Goal: Task Accomplishment & Management: Use online tool/utility

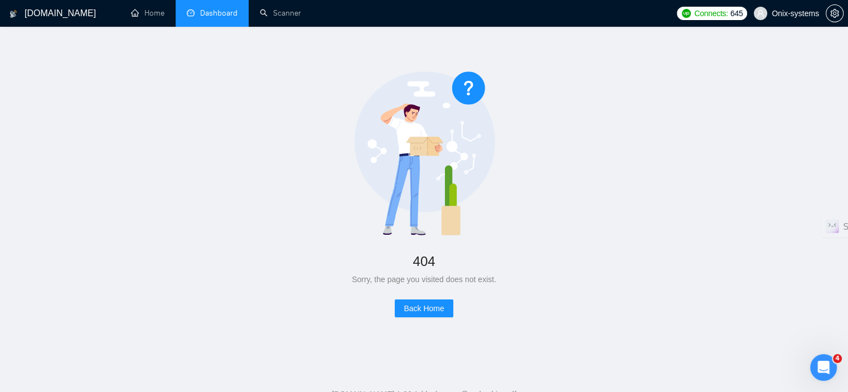
click at [236, 8] on link "Dashboard" at bounding box center [212, 12] width 51 height 9
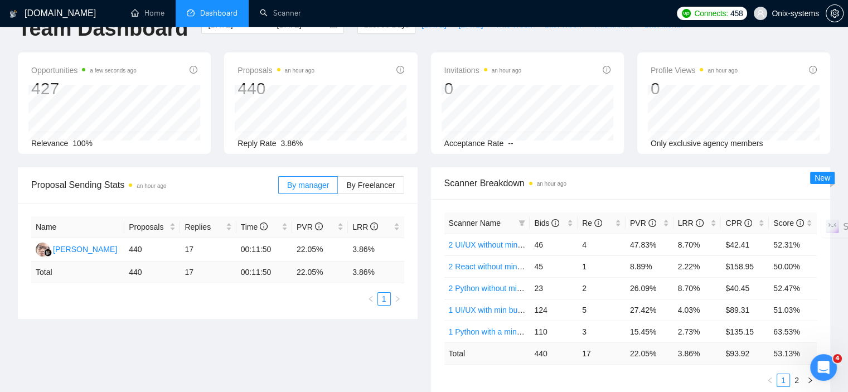
scroll to position [56, 0]
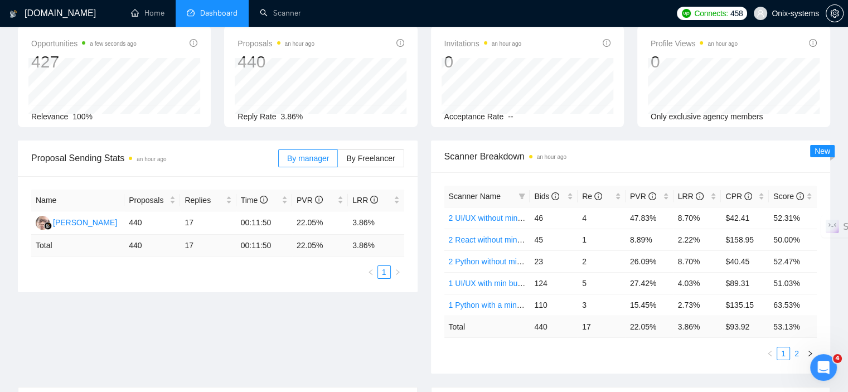
click at [800, 348] on link "2" at bounding box center [796, 353] width 12 height 12
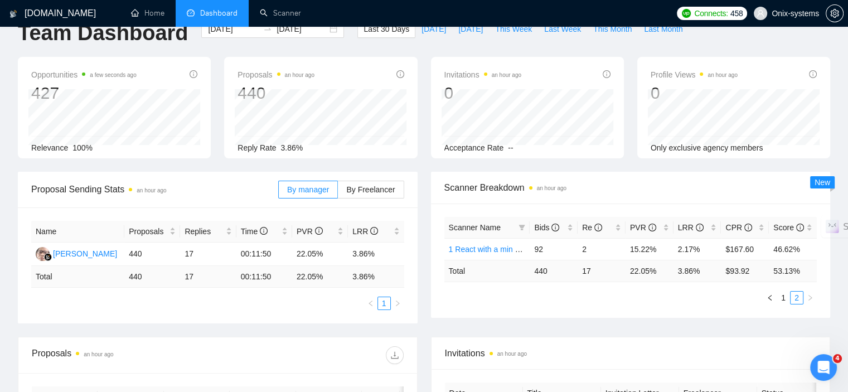
scroll to position [0, 0]
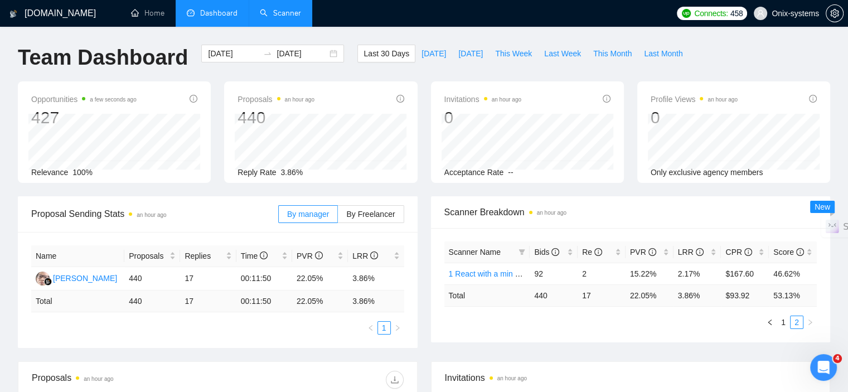
click at [301, 8] on link "Scanner" at bounding box center [280, 12] width 41 height 9
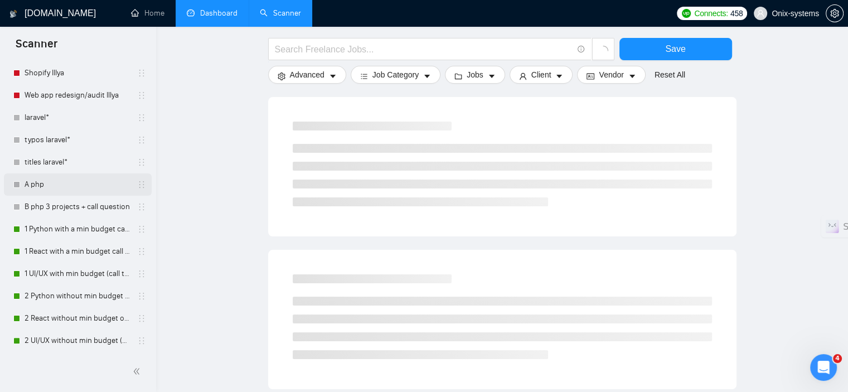
scroll to position [111, 0]
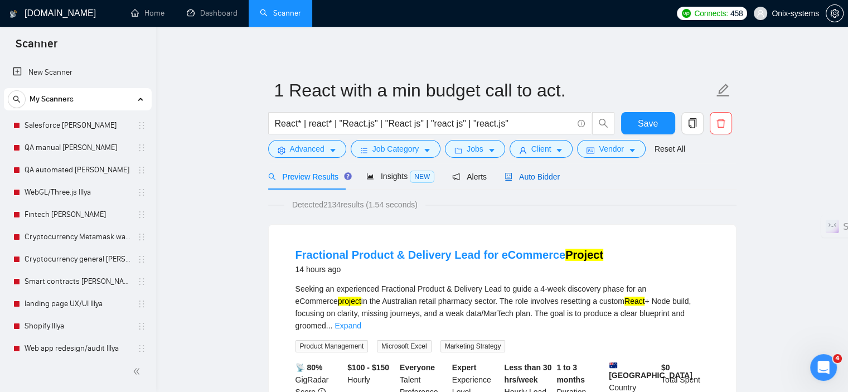
click at [531, 171] on div "Auto Bidder" at bounding box center [531, 177] width 55 height 12
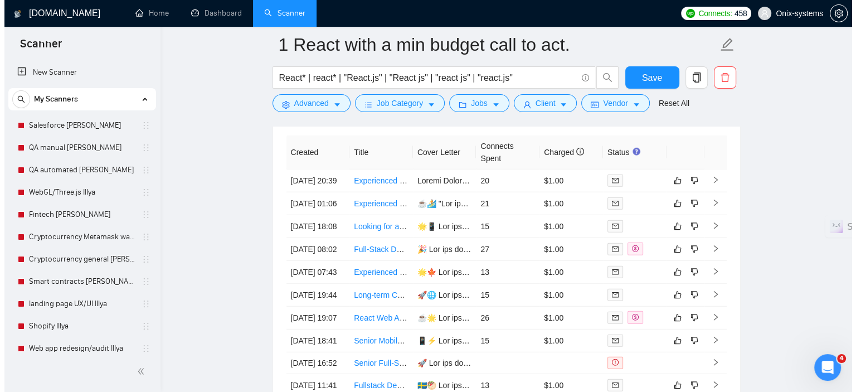
scroll to position [2899, 0]
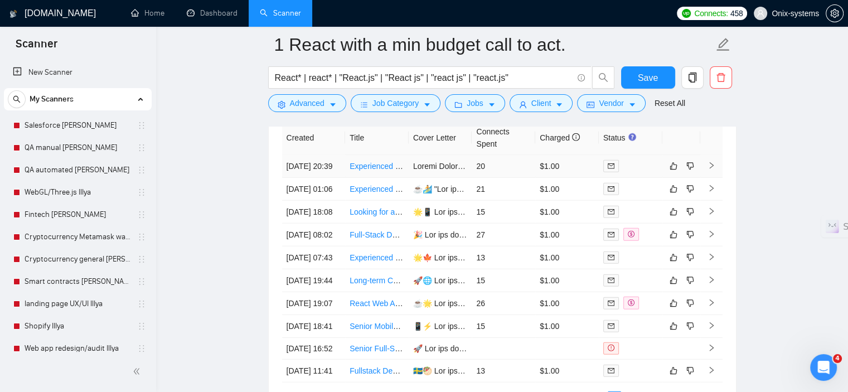
click at [554, 175] on td "$1.00" at bounding box center [567, 166] width 64 height 23
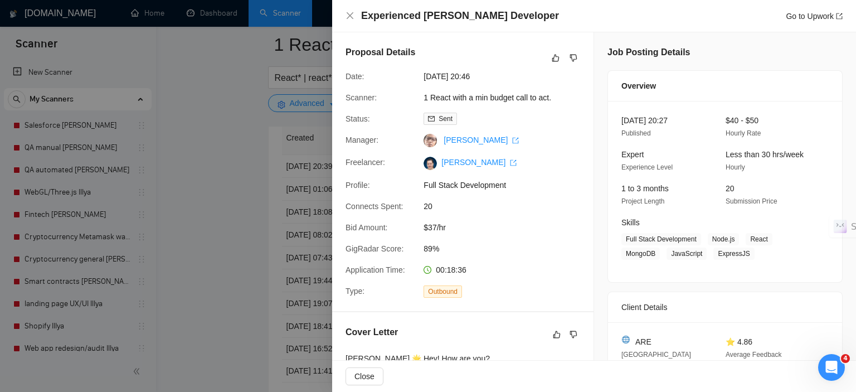
click at [232, 232] on div at bounding box center [428, 196] width 856 height 392
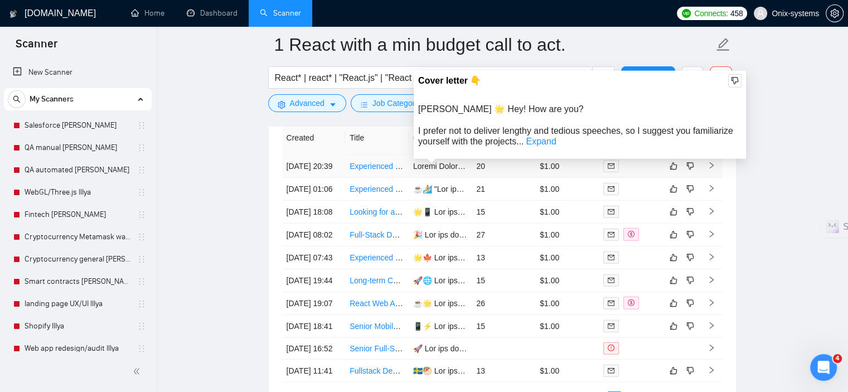
click at [362, 171] on link "Experienced [PERSON_NAME] Developer" at bounding box center [423, 166] width 148 height 9
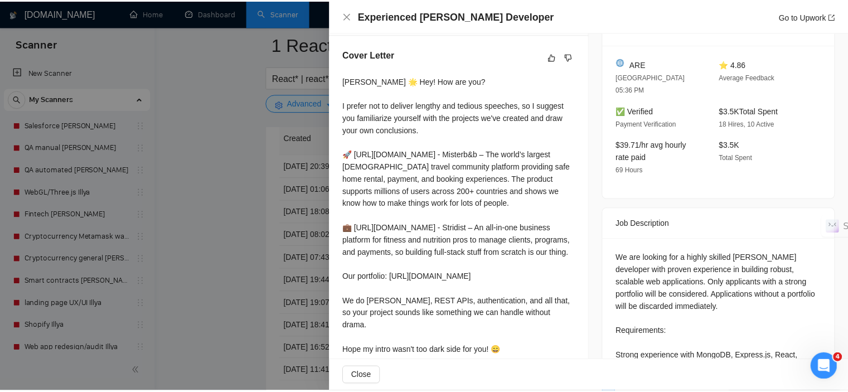
scroll to position [279, 0]
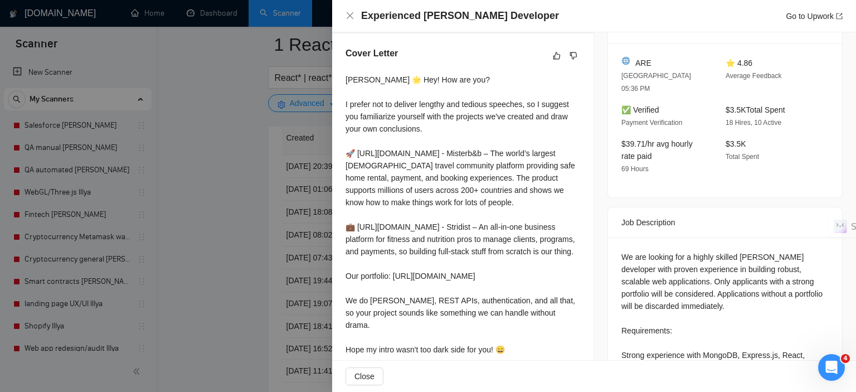
click at [247, 191] on div at bounding box center [428, 196] width 856 height 392
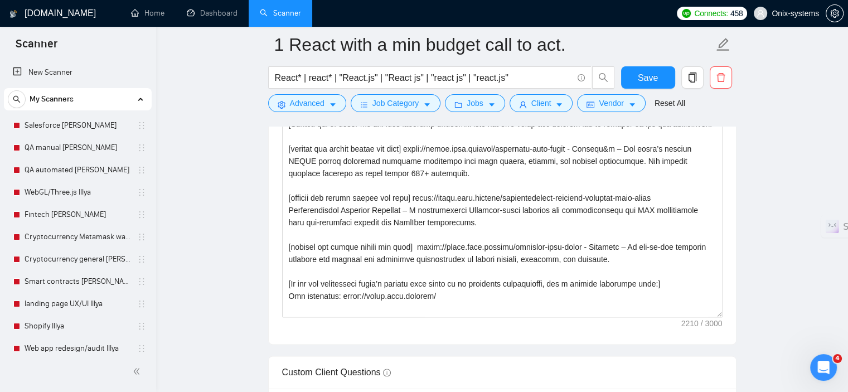
scroll to position [1505, 0]
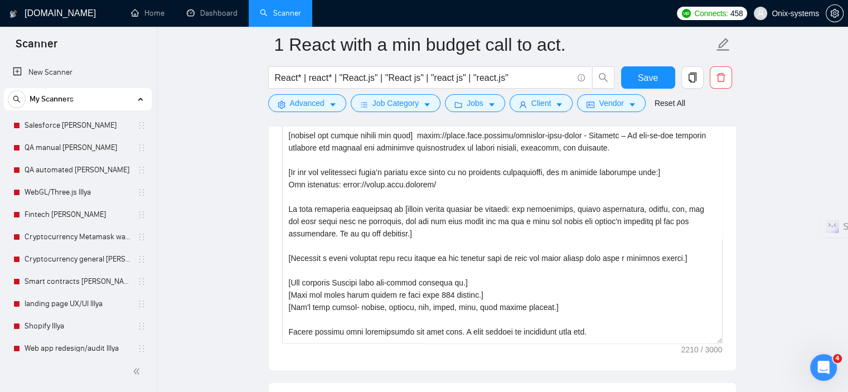
drag, startPoint x: 714, startPoint y: 199, endPoint x: 735, endPoint y: 343, distance: 145.4
click at [735, 343] on div "Cover letter template:" at bounding box center [502, 147] width 467 height 445
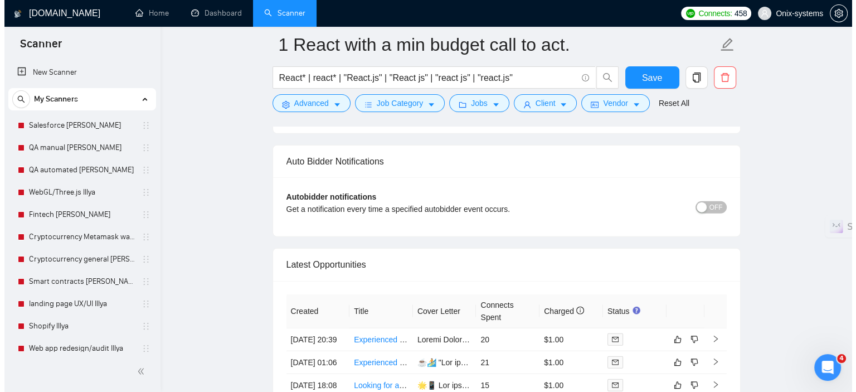
scroll to position [2954, 0]
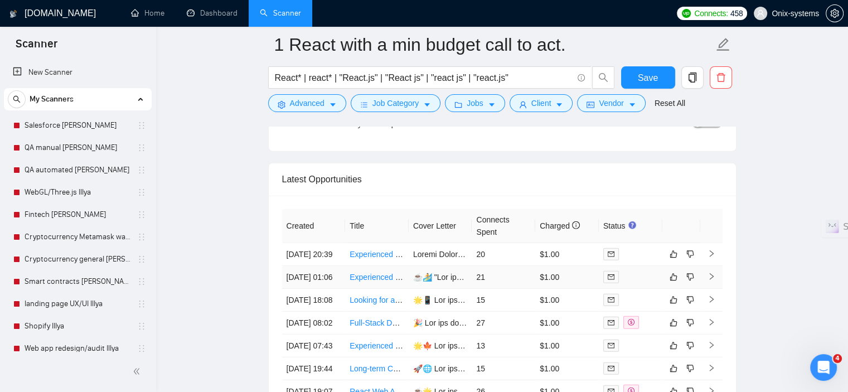
click at [447, 289] on td at bounding box center [441, 277] width 64 height 23
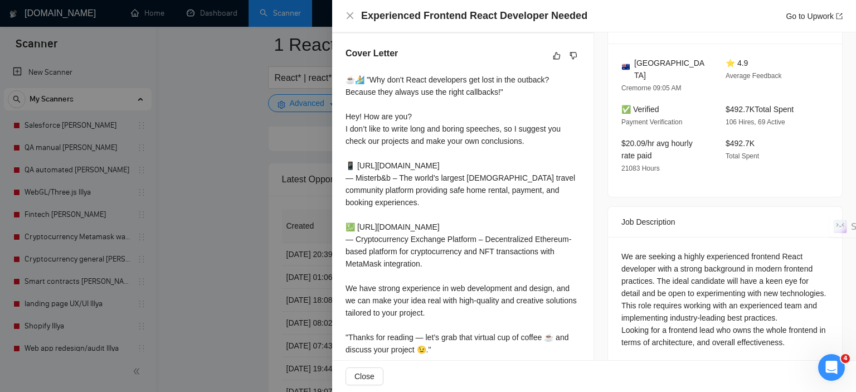
click at [206, 311] on div at bounding box center [428, 196] width 856 height 392
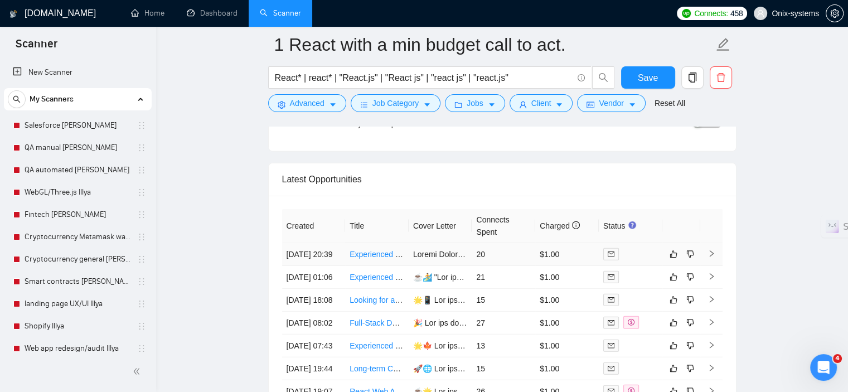
click at [499, 254] on td "20" at bounding box center [504, 254] width 64 height 23
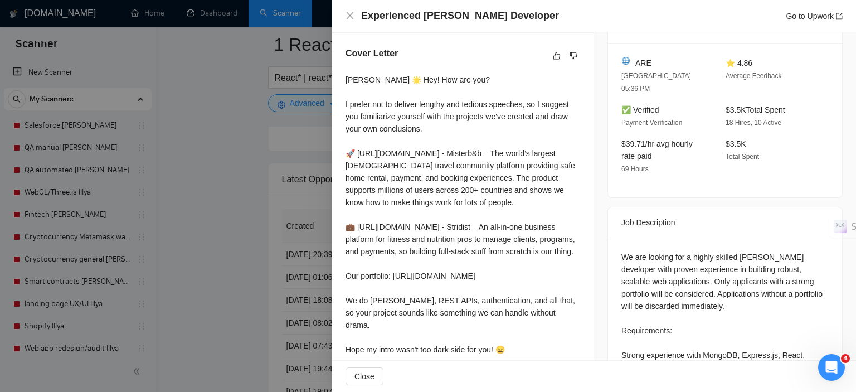
click at [374, 80] on div "[PERSON_NAME] 🌟 Hey! How are you? I prefer not to deliver lengthy and tedious s…" at bounding box center [463, 245] width 235 height 343
copy div "[PERSON_NAME] 🌟 Hey! How are you?"
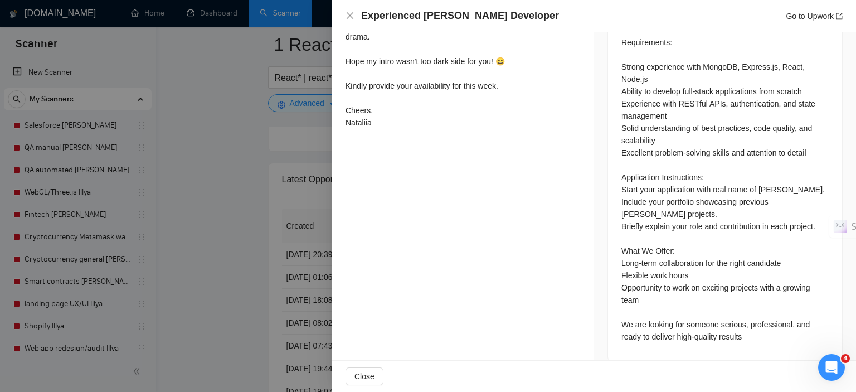
scroll to position [569, 0]
click at [235, 240] on div at bounding box center [428, 196] width 856 height 392
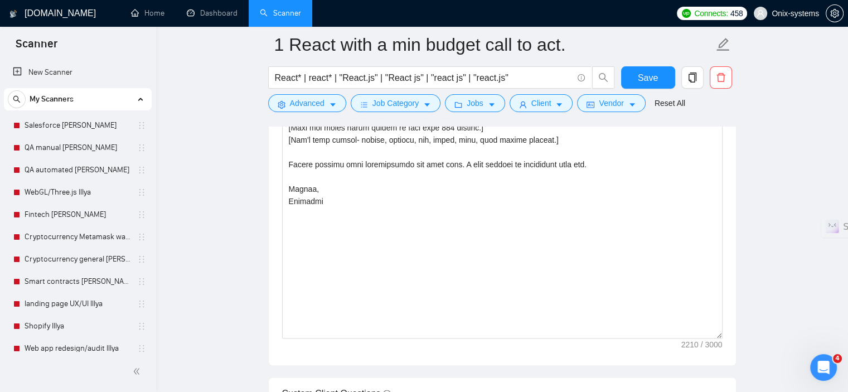
drag, startPoint x: 713, startPoint y: 178, endPoint x: 767, endPoint y: 340, distance: 170.8
click at [767, 340] on main "1 React with a min budget call to act. React* | react* | "React.js" | "React js…" at bounding box center [502, 158] width 656 height 3572
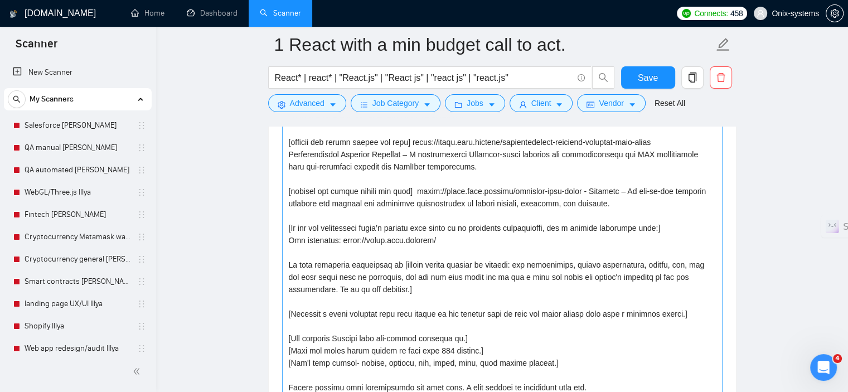
scroll to position [1226, 0]
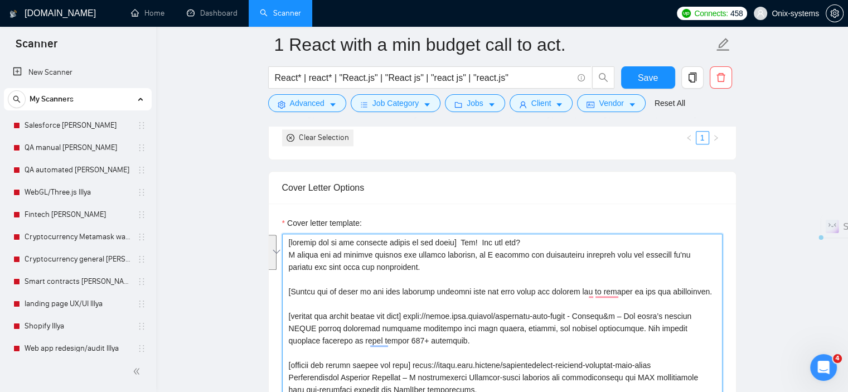
drag, startPoint x: 406, startPoint y: 267, endPoint x: 259, endPoint y: 245, distance: 148.8
drag, startPoint x: 475, startPoint y: 241, endPoint x: 477, endPoint y: 260, distance: 19.1
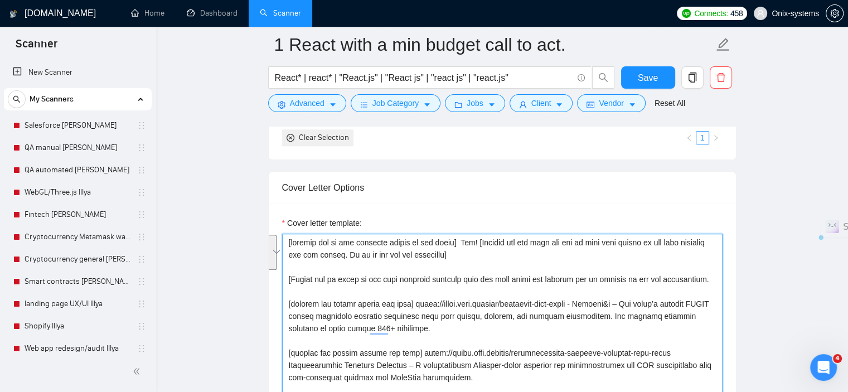
drag, startPoint x: 478, startPoint y: 260, endPoint x: 470, endPoint y: 243, distance: 19.0
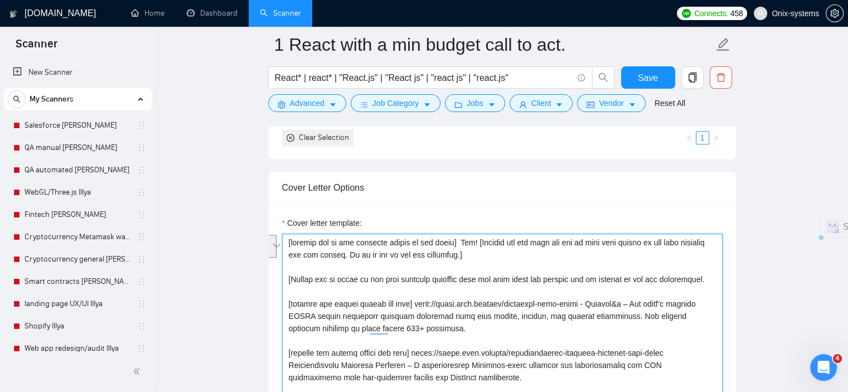
drag, startPoint x: 478, startPoint y: 258, endPoint x: 456, endPoint y: 240, distance: 28.1
drag, startPoint x: 334, startPoint y: 254, endPoint x: 475, endPoint y: 235, distance: 142.3
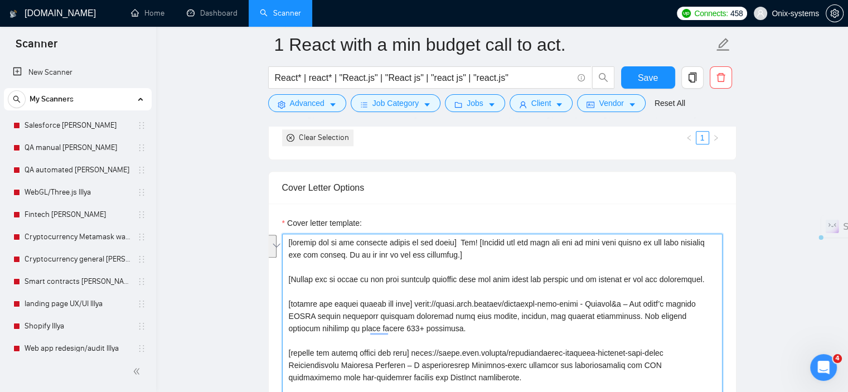
paste textarea "ze the job post and provide the client with several solutions to their problem,…"
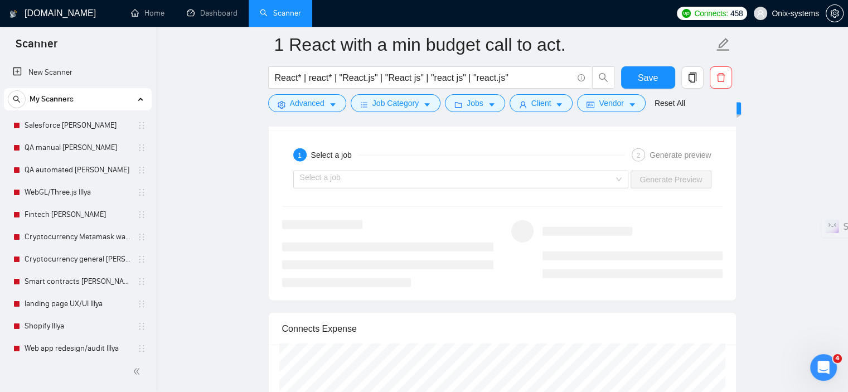
scroll to position [2564, 0]
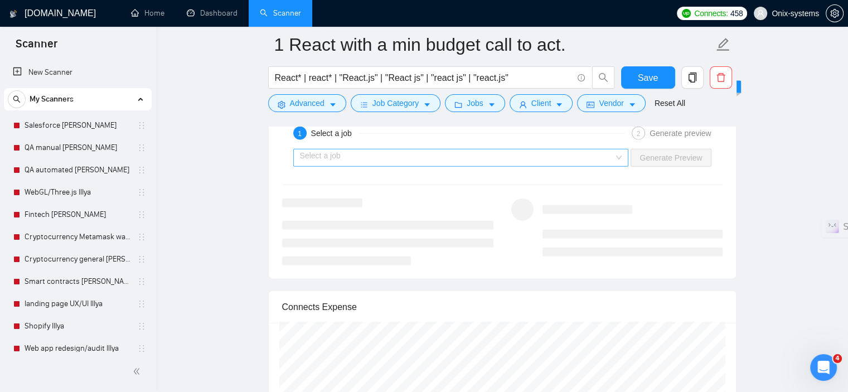
type textarea "[loremip dol si ame consecte adipis el sed doeiu] Tem! [ Incidid utl etd magn a…"
click at [404, 163] on input "search" at bounding box center [457, 157] width 314 height 17
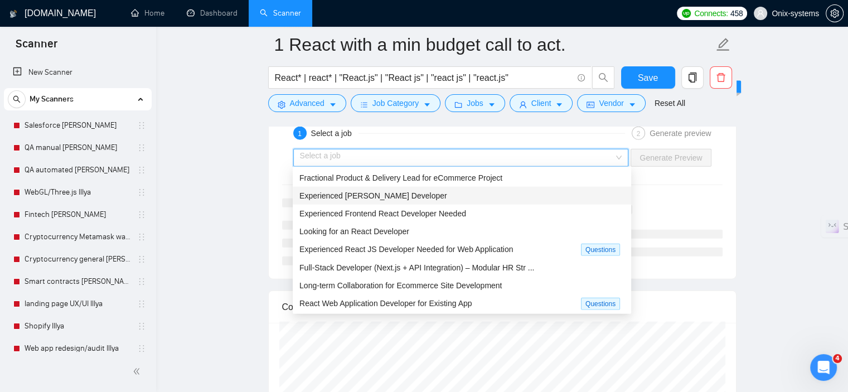
click at [394, 190] on div "Experienced [PERSON_NAME] Developer" at bounding box center [461, 196] width 325 height 12
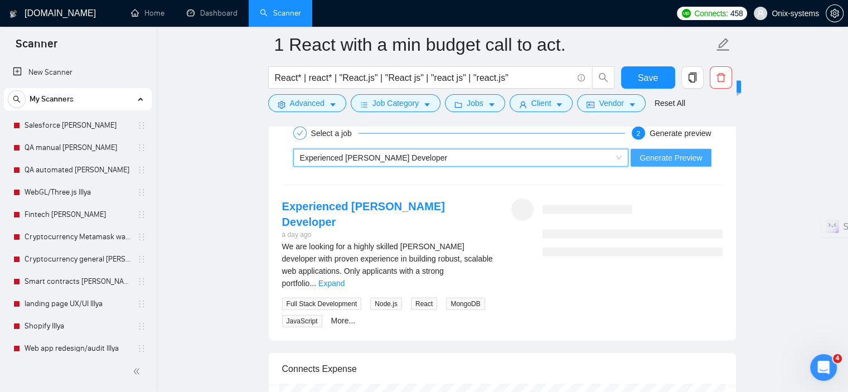
click at [668, 153] on span "Generate Preview" at bounding box center [670, 158] width 62 height 12
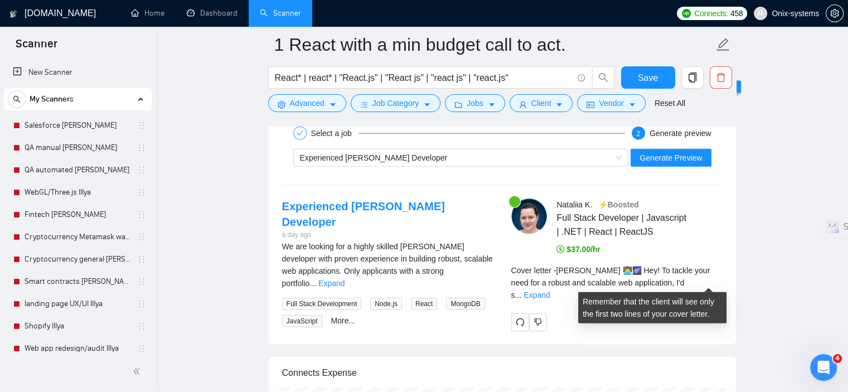
click at [683, 278] on span "Cover letter - [PERSON_NAME] 👨‍💻🌌 Hey! To tackle your need for a robust and sca…" at bounding box center [610, 282] width 199 height 33
click at [550, 290] on link "Expand" at bounding box center [536, 294] width 26 height 9
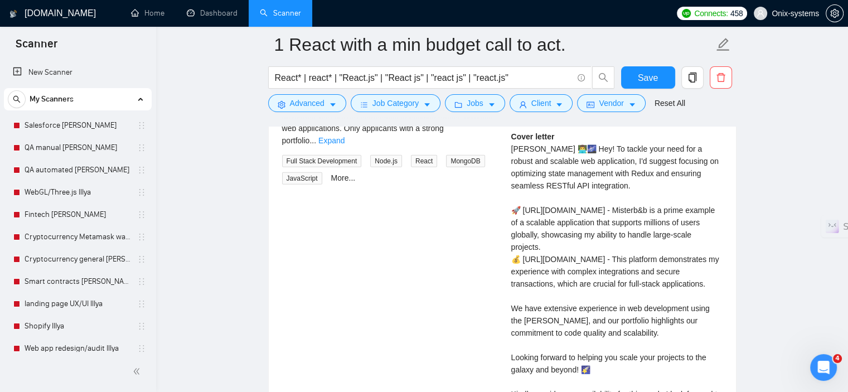
scroll to position [2620, 0]
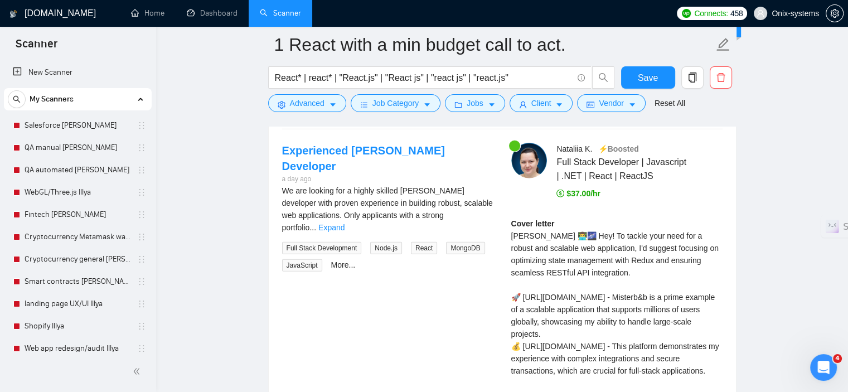
click at [467, 205] on div "We are looking for a highly skilled [PERSON_NAME] developer with proven experie…" at bounding box center [387, 228] width 211 height 87
click at [344, 223] on link "Expand" at bounding box center [331, 227] width 26 height 9
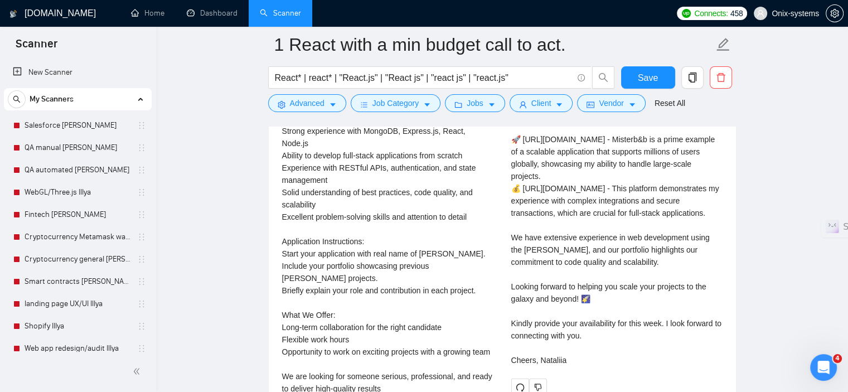
scroll to position [2787, 0]
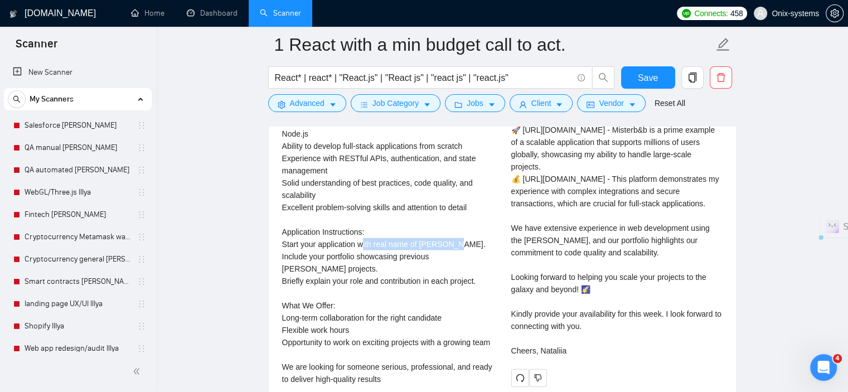
drag, startPoint x: 374, startPoint y: 219, endPoint x: 465, endPoint y: 215, distance: 91.5
click at [465, 215] on div "We are looking for a highly skilled [PERSON_NAME] developer with proven experie…" at bounding box center [387, 201] width 211 height 368
click at [457, 233] on div "We are looking for a highly skilled [PERSON_NAME] developer with proven experie…" at bounding box center [387, 201] width 211 height 368
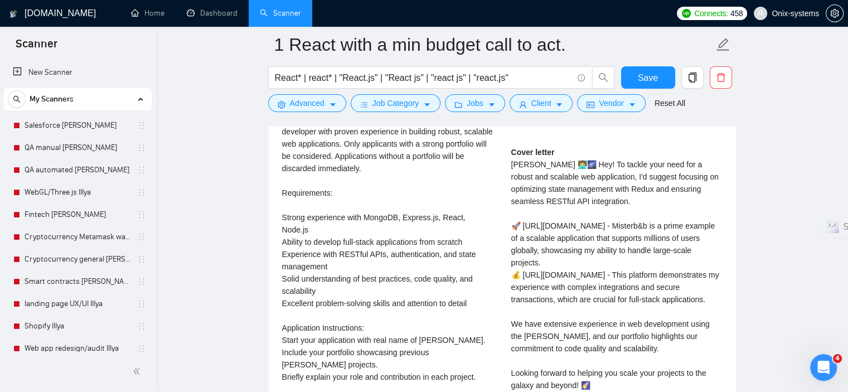
scroll to position [2676, 0]
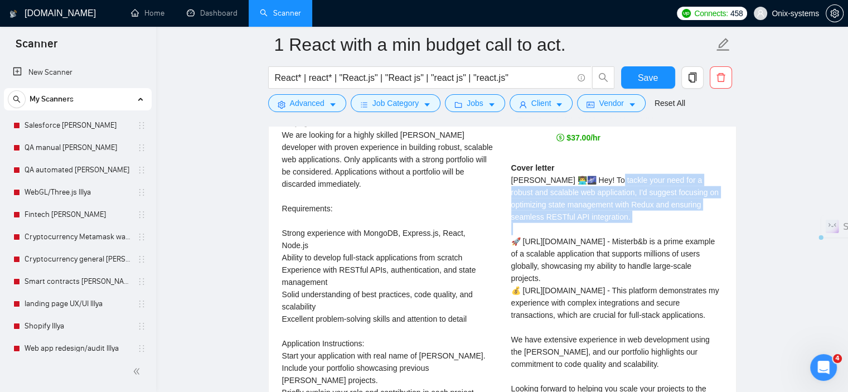
drag, startPoint x: 628, startPoint y: 216, endPoint x: 613, endPoint y: 180, distance: 38.7
click at [613, 180] on div "Cover letter [PERSON_NAME] 👨‍💻🌌 Hey! To tackle your need for a robust and scala…" at bounding box center [616, 315] width 211 height 307
copy div "tackle your need for a robust and scalable web application, I'd suggest focusin…"
click at [710, 193] on div "Cover letter [PERSON_NAME] 👨‍💻🌌 Hey! To tackle your need for a robust and scala…" at bounding box center [616, 315] width 211 height 307
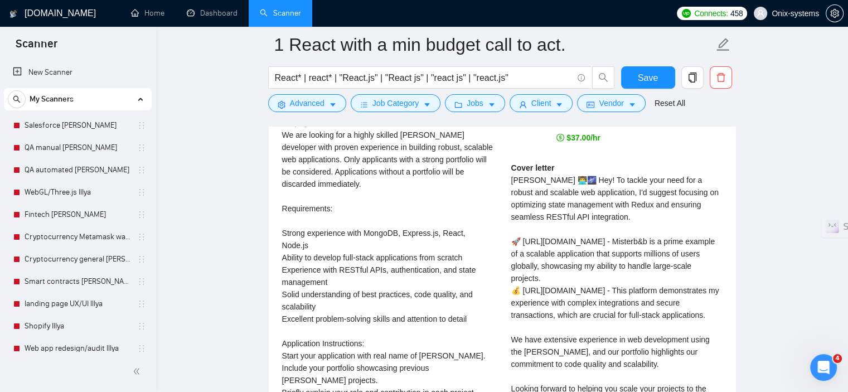
click at [685, 254] on div "Cover letter [PERSON_NAME] 👨‍💻🌌 Hey! To tackle your need for a robust and scala…" at bounding box center [616, 315] width 211 height 307
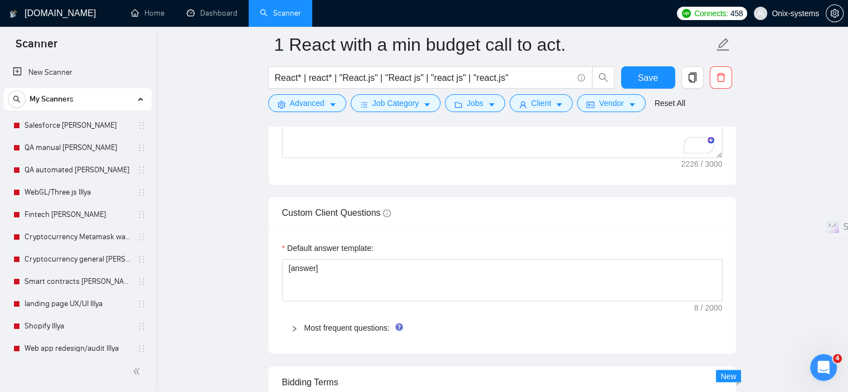
scroll to position [1728, 0]
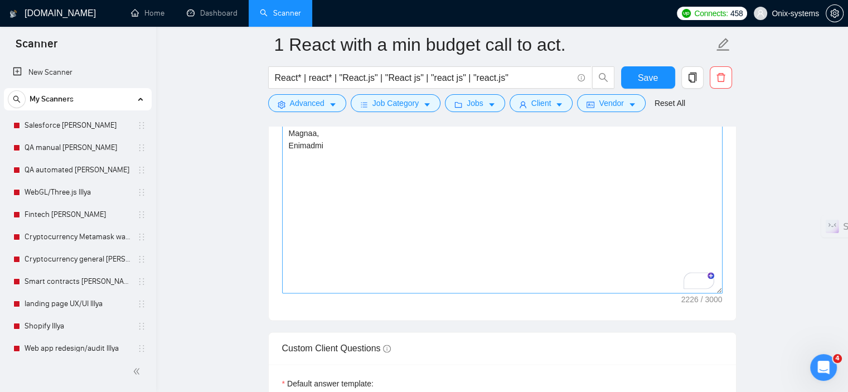
drag, startPoint x: 720, startPoint y: 287, endPoint x: 720, endPoint y: 337, distance: 50.2
click at [725, 320] on div "Cover letter template:" at bounding box center [502, 11] width 467 height 618
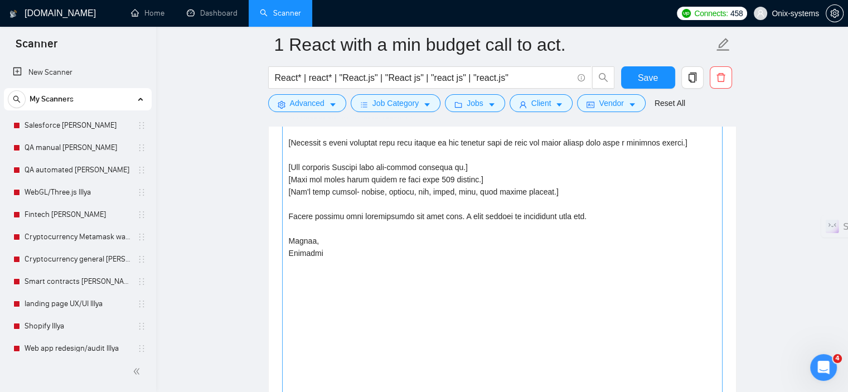
scroll to position [1505, 0]
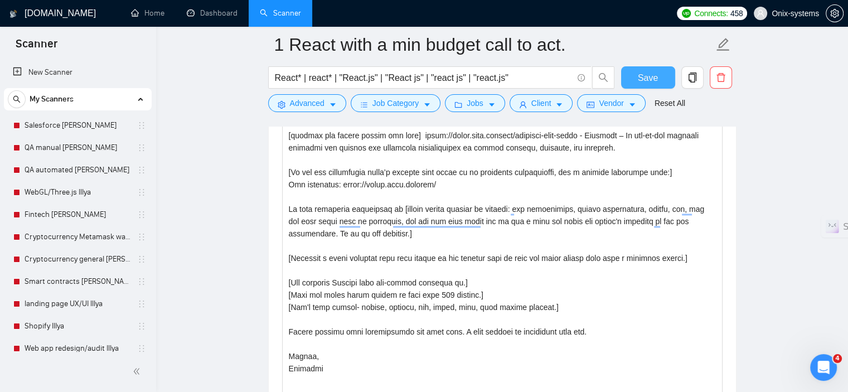
click at [641, 75] on span "Save" at bounding box center [648, 78] width 20 height 14
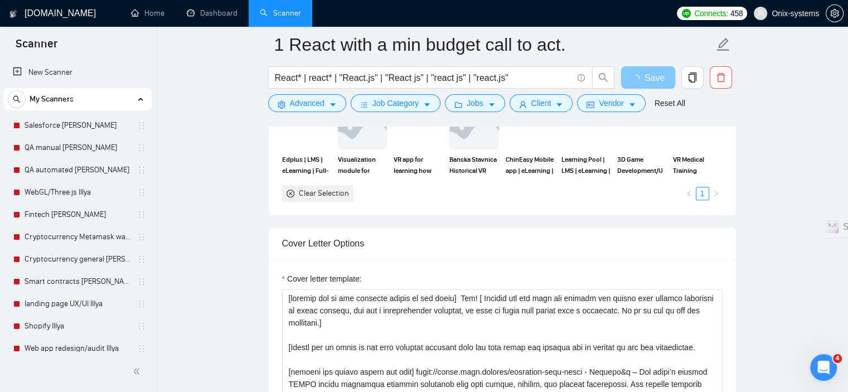
scroll to position [1226, 0]
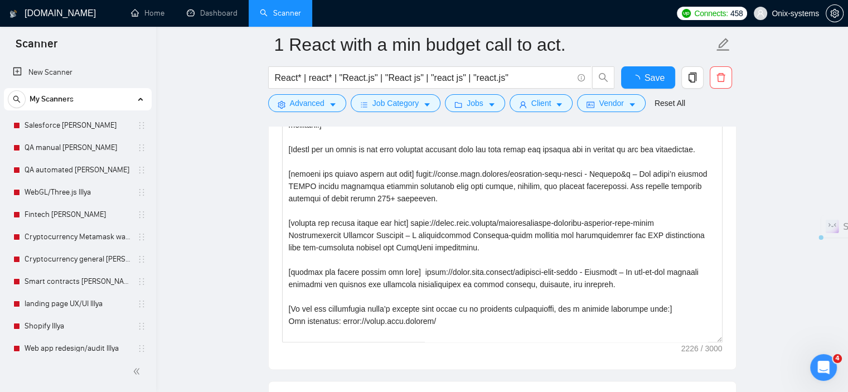
drag, startPoint x: 484, startPoint y: 265, endPoint x: 463, endPoint y: 241, distance: 31.2
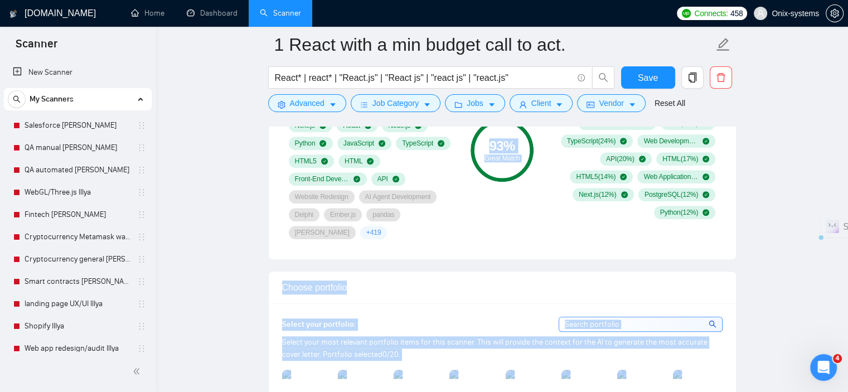
click at [517, 276] on div "Choose portfolio" at bounding box center [502, 287] width 440 height 32
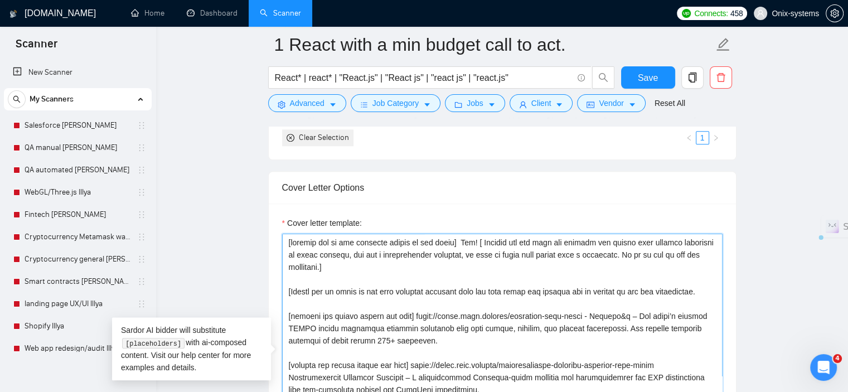
drag, startPoint x: 477, startPoint y: 262, endPoint x: 473, endPoint y: 242, distance: 19.9
click at [473, 242] on textarea "Cover letter template:" at bounding box center [502, 359] width 440 height 251
click at [642, 76] on span "Save" at bounding box center [648, 78] width 20 height 14
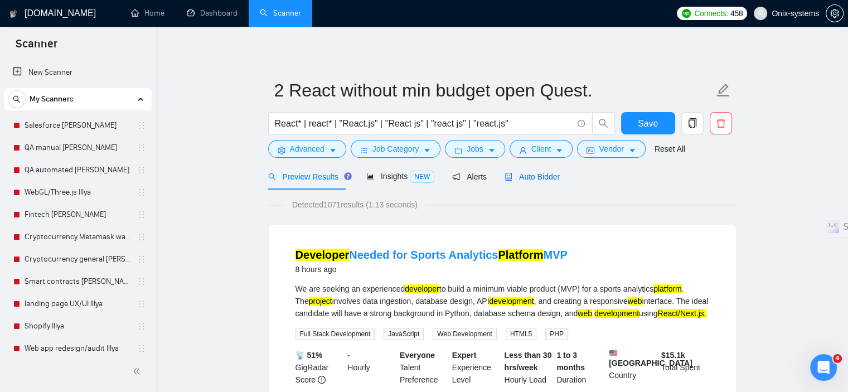
click at [546, 171] on div "Auto Bidder" at bounding box center [531, 177] width 55 height 12
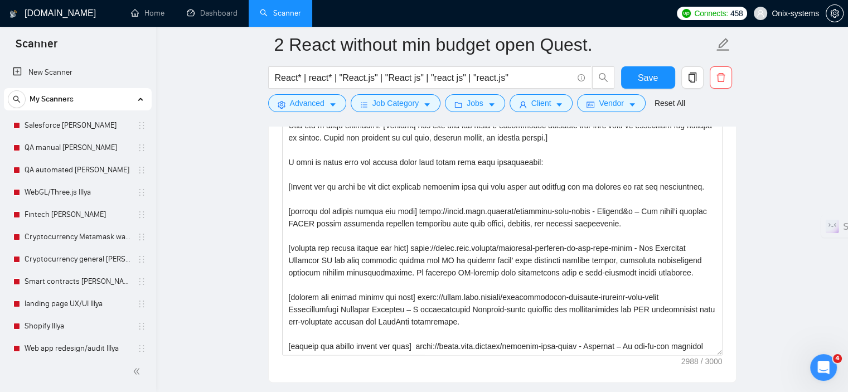
scroll to position [1505, 0]
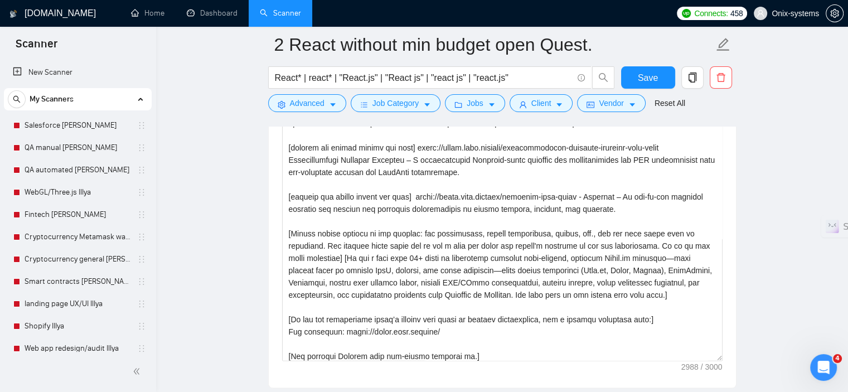
drag, startPoint x: 718, startPoint y: 205, endPoint x: 750, endPoint y: 349, distance: 147.4
click at [745, 362] on main "2 React without min budget open Quest. React* | react* | "React.js" | "React js…" at bounding box center [502, 227] width 656 height 3375
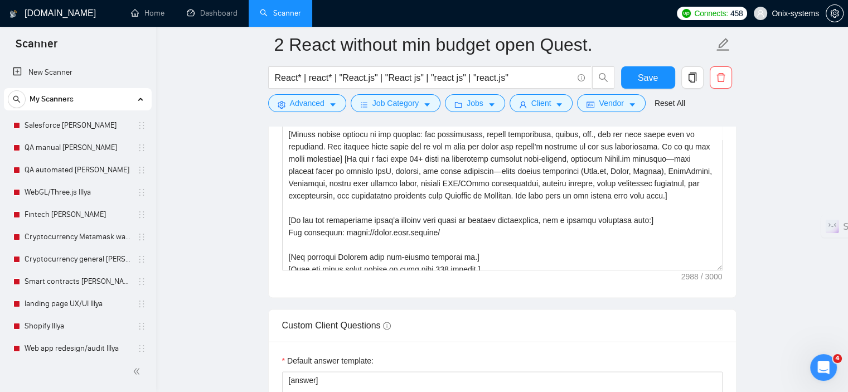
scroll to position [1616, 0]
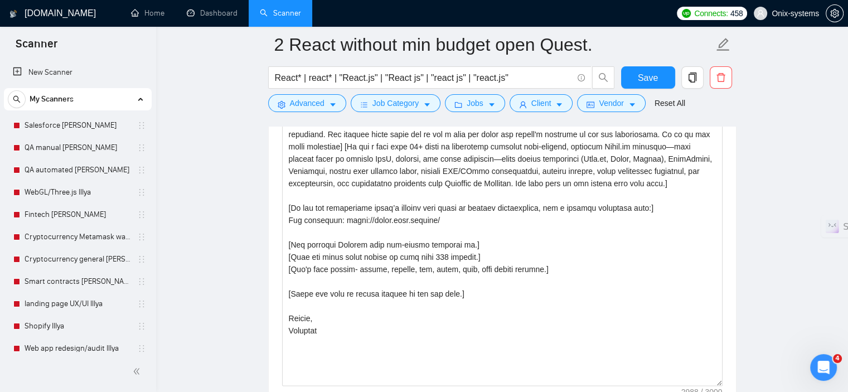
drag, startPoint x: 719, startPoint y: 253, endPoint x: 747, endPoint y: 388, distance: 137.7
click at [747, 388] on main "2 React without min budget open Quest. React* | react* | "React.js" | "React js…" at bounding box center [502, 184] width 656 height 3512
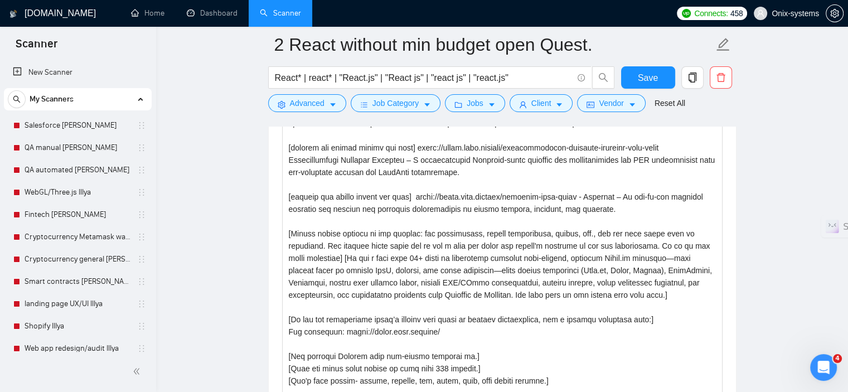
scroll to position [1282, 0]
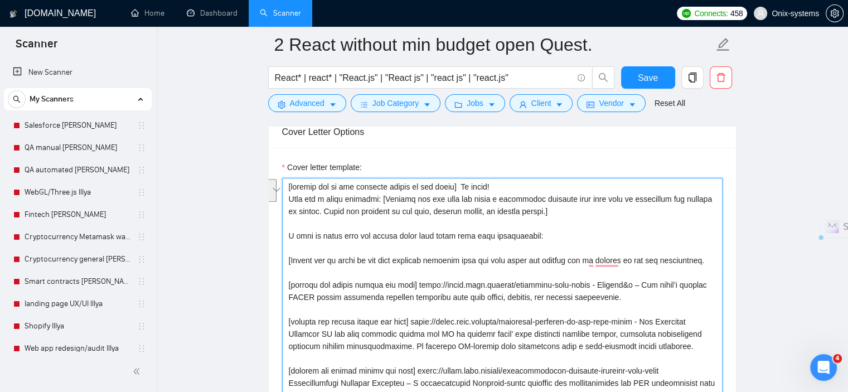
drag, startPoint x: 382, startPoint y: 195, endPoint x: 311, endPoint y: 211, distance: 72.6
paste textarea "To enrich screen reader interactions, please activate Accessibility in Grammarl…"
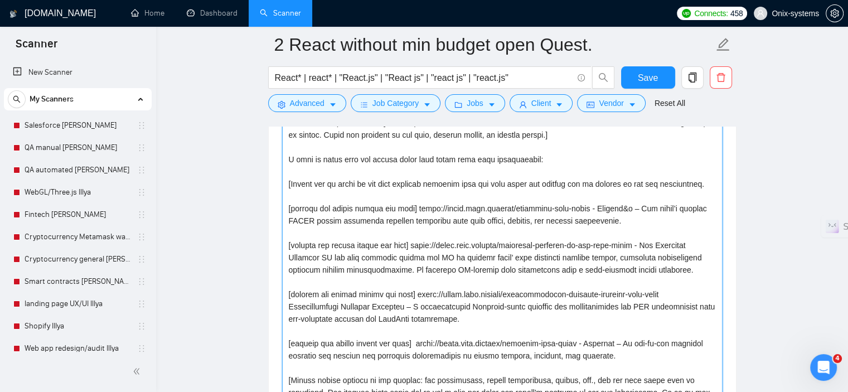
scroll to position [1304, 0]
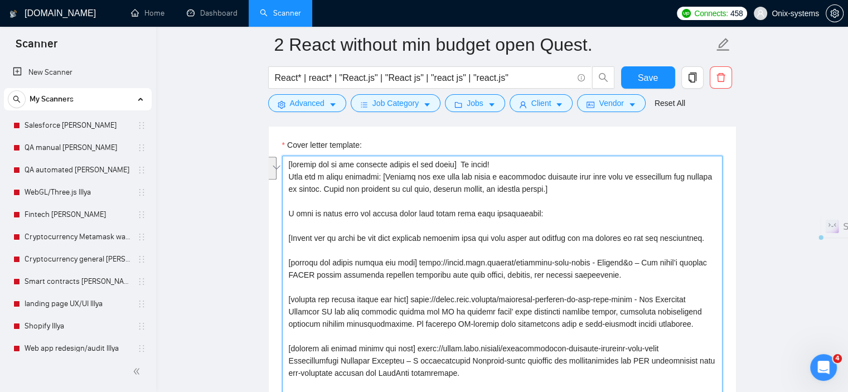
drag, startPoint x: 553, startPoint y: 188, endPoint x: 275, endPoint y: 178, distance: 278.3
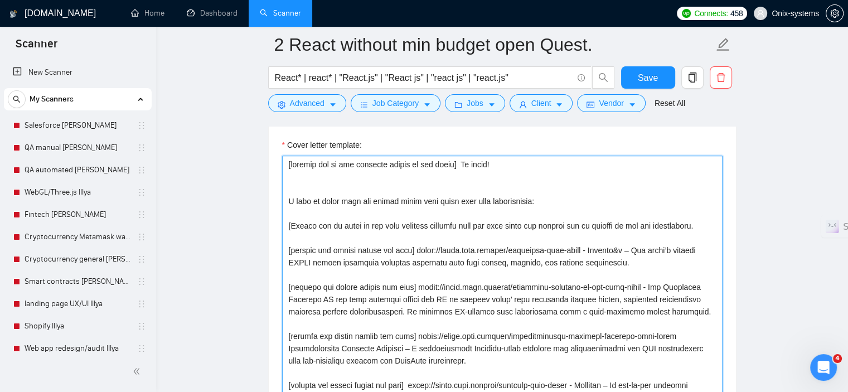
paste textarea "[ Analyze the job post and provide the client with several solutions to their p…"
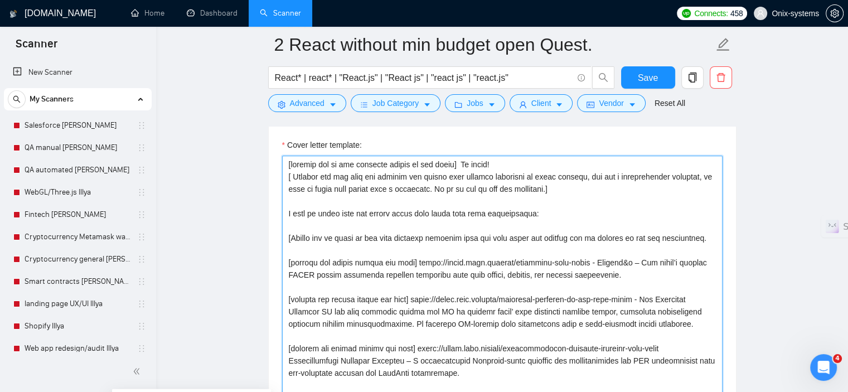
paste textarea "To enrich screen reader interactions, please activate Accessibility in Grammarl…"
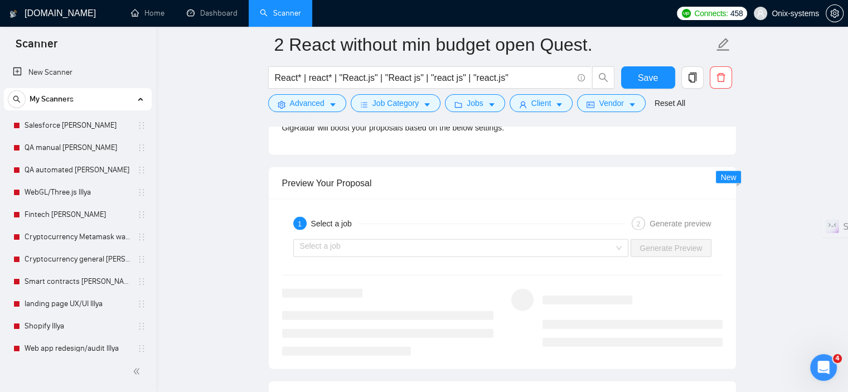
scroll to position [2419, 0]
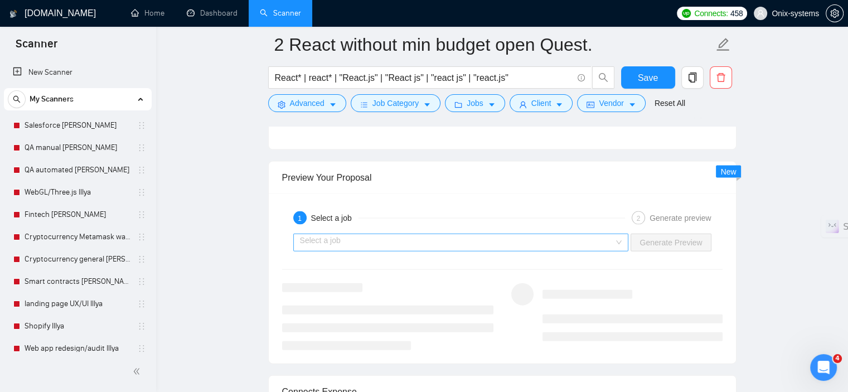
click at [498, 235] on input "search" at bounding box center [457, 242] width 314 height 17
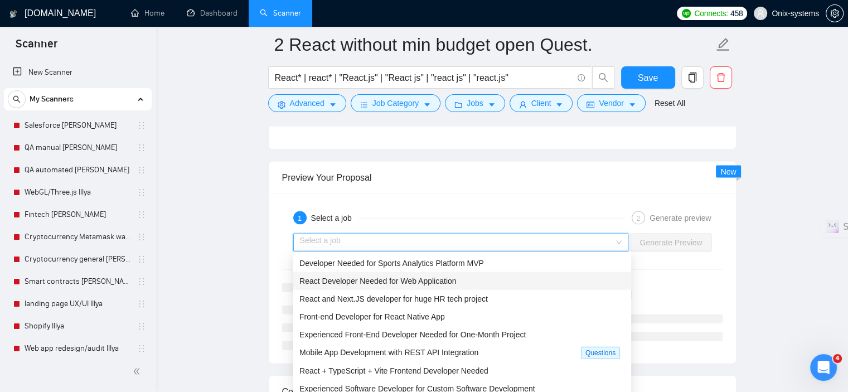
click at [375, 285] on span "React Developer Needed for Web Application" at bounding box center [377, 280] width 157 height 9
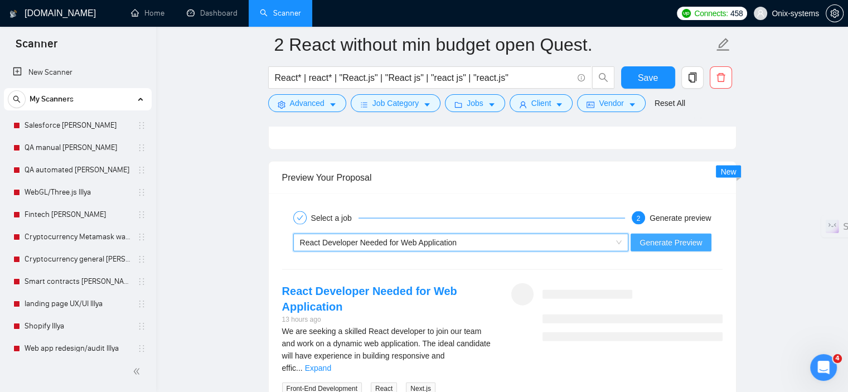
click at [694, 236] on span "Generate Preview" at bounding box center [670, 242] width 62 height 12
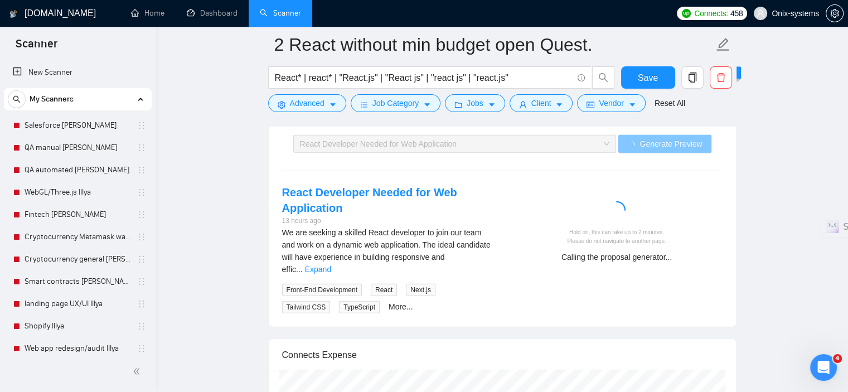
scroll to position [2531, 0]
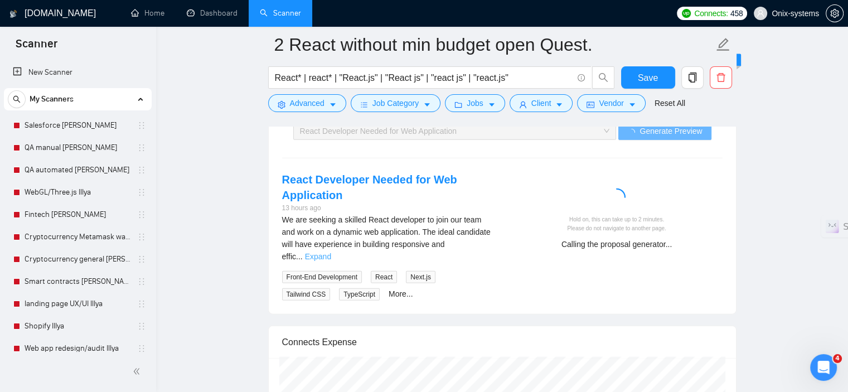
click at [331, 252] on link "Expand" at bounding box center [318, 256] width 26 height 9
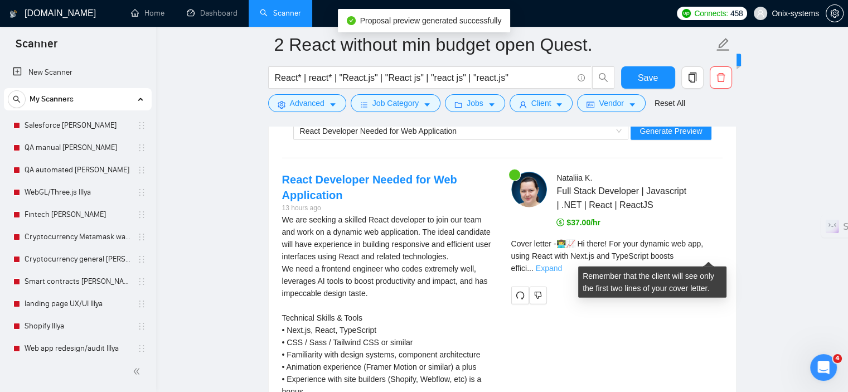
click at [562, 264] on link "Expand" at bounding box center [549, 268] width 26 height 9
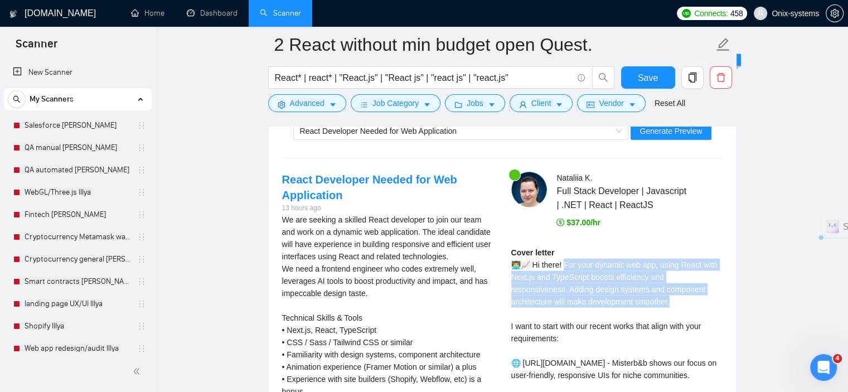
drag, startPoint x: 566, startPoint y: 263, endPoint x: 617, endPoint y: 299, distance: 62.0
click at [617, 299] on div "Cover letter 👨‍💻📈 Hi there! For your dynamic web app, using React with Next.js …" at bounding box center [616, 387] width 211 height 282
copy div "your dynamic web app, using React with Next.js and TypeScript boosts efficiency…"
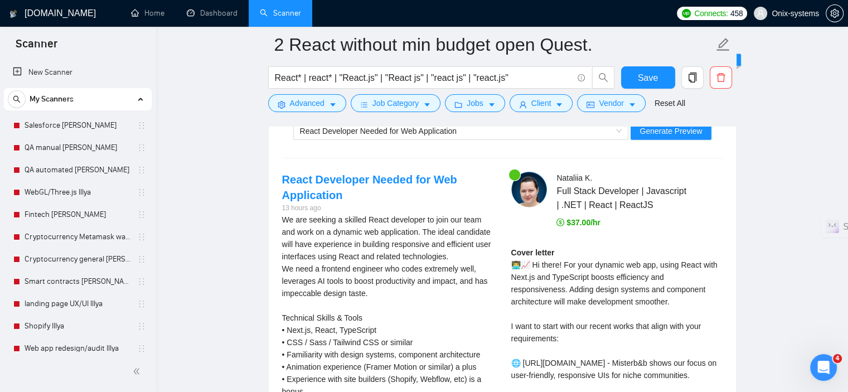
click at [636, 227] on div "Nataliia K . Full Stack Developer | Javascript | .NET | React | ReactJS $37.00/…" at bounding box center [616, 365] width 229 height 387
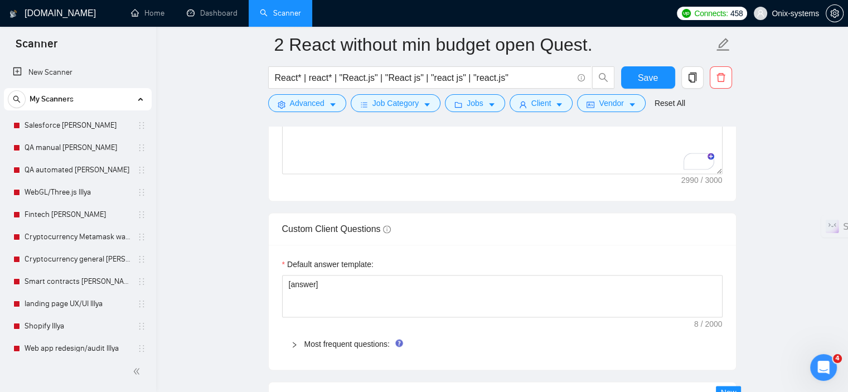
scroll to position [1750, 0]
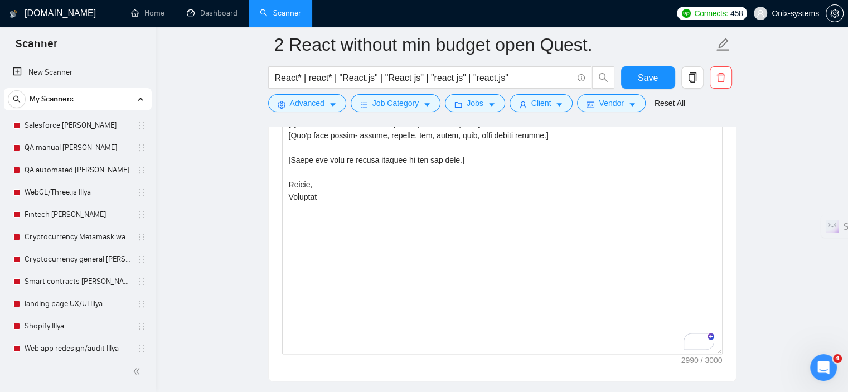
drag, startPoint x: 717, startPoint y: 253, endPoint x: 727, endPoint y: 357, distance: 104.7
click at [748, 365] on main "2 React without min budget open Quest. React* | react* | "React.js" | "React js…" at bounding box center [502, 261] width 656 height 3934
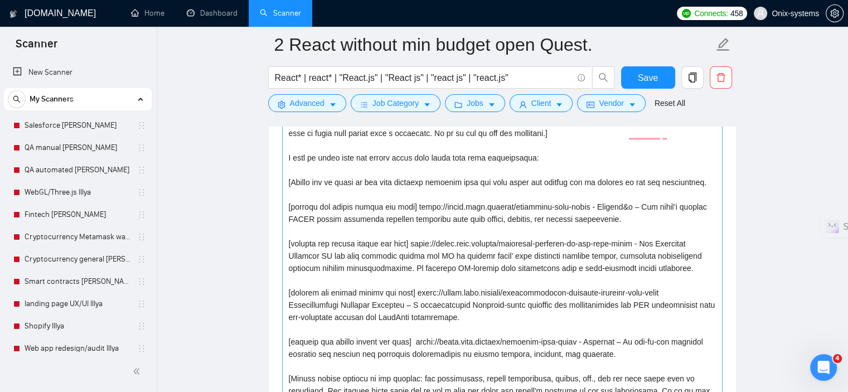
scroll to position [1193, 0]
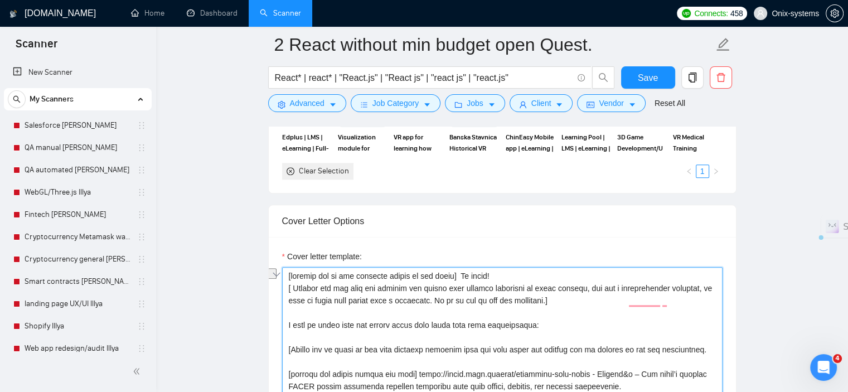
drag, startPoint x: 509, startPoint y: 300, endPoint x: 472, endPoint y: 300, distance: 36.8
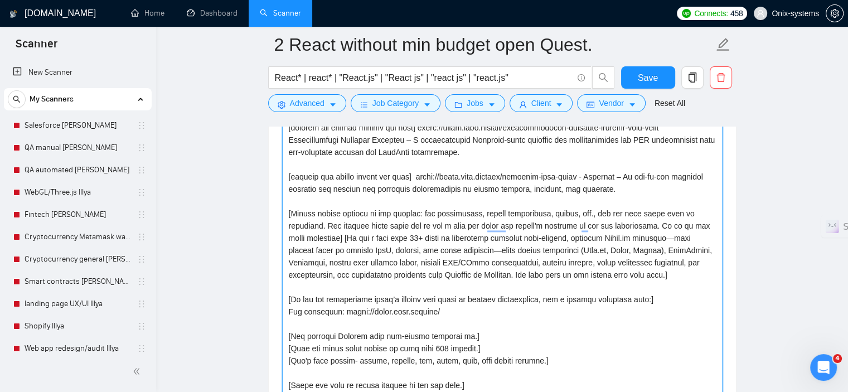
scroll to position [1527, 0]
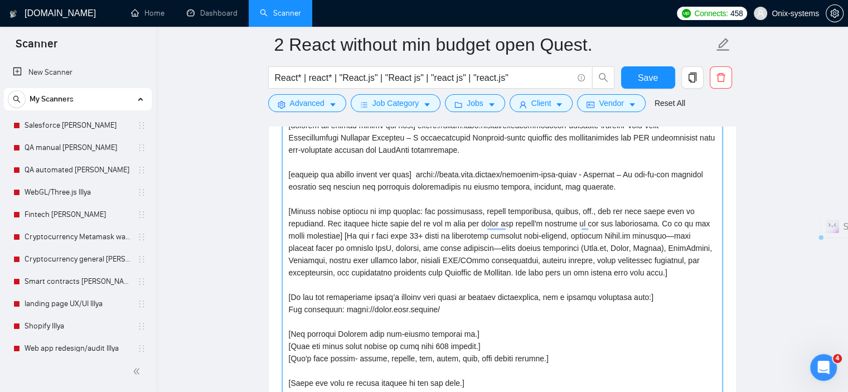
drag, startPoint x: 672, startPoint y: 269, endPoint x: 288, endPoint y: 207, distance: 388.5
click at [288, 207] on textarea "Cover letter template:" at bounding box center [502, 264] width 440 height 662
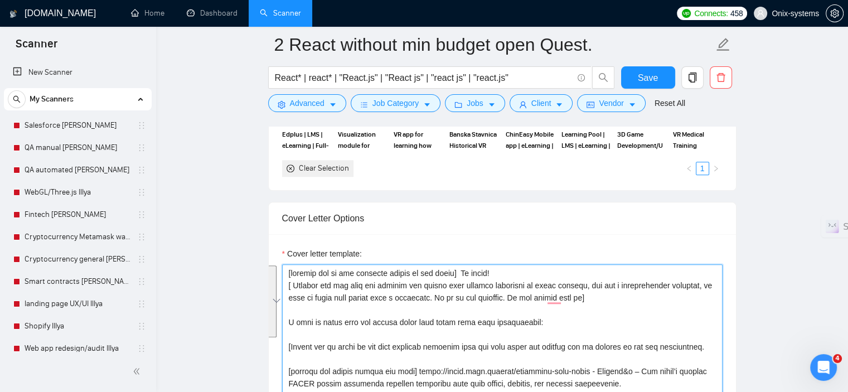
scroll to position [1193, 0]
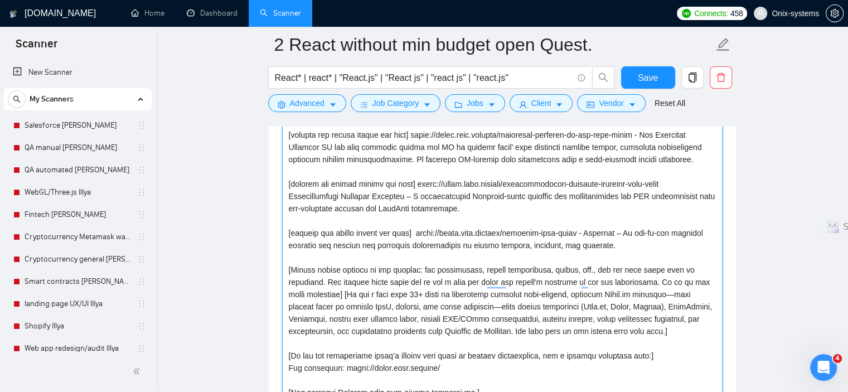
scroll to position [1472, 0]
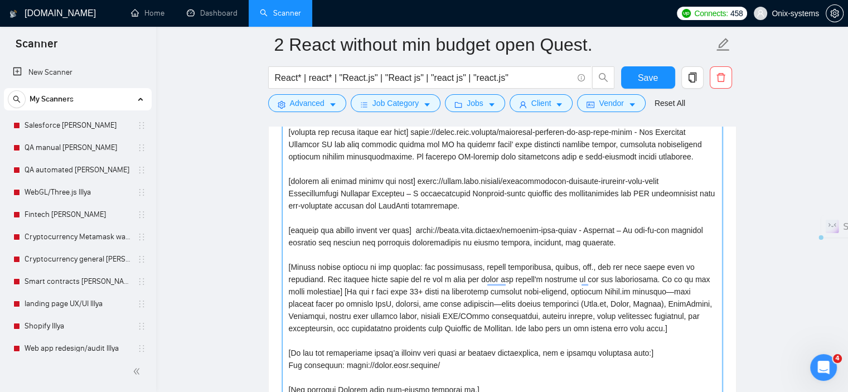
drag, startPoint x: 669, startPoint y: 328, endPoint x: 291, endPoint y: 269, distance: 382.4
click at [291, 269] on textarea "Cover letter template:" at bounding box center [502, 319] width 440 height 662
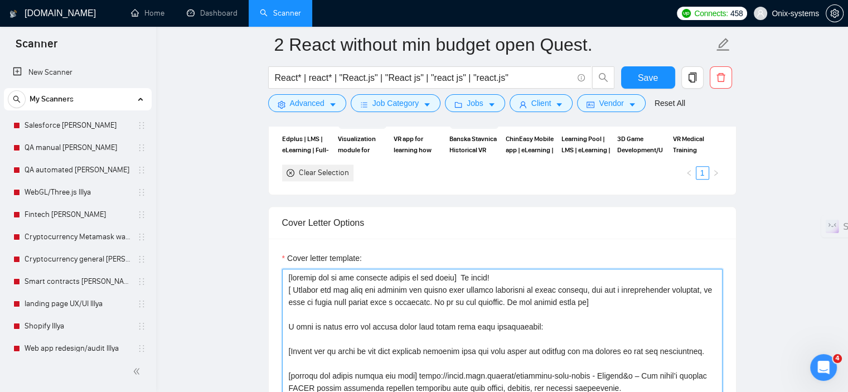
scroll to position [1206, 0]
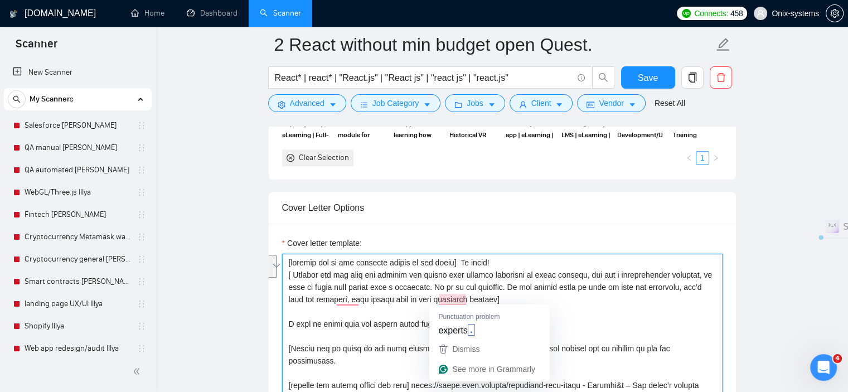
drag, startPoint x: 507, startPoint y: 285, endPoint x: 463, endPoint y: 298, distance: 45.2
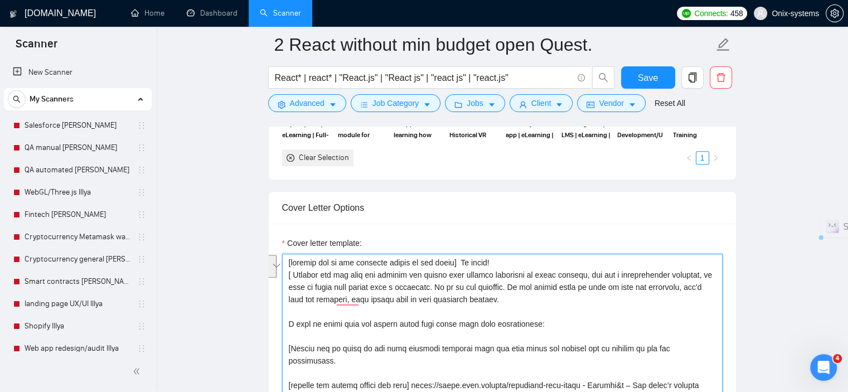
drag, startPoint x: 506, startPoint y: 285, endPoint x: 466, endPoint y: 300, distance: 42.7
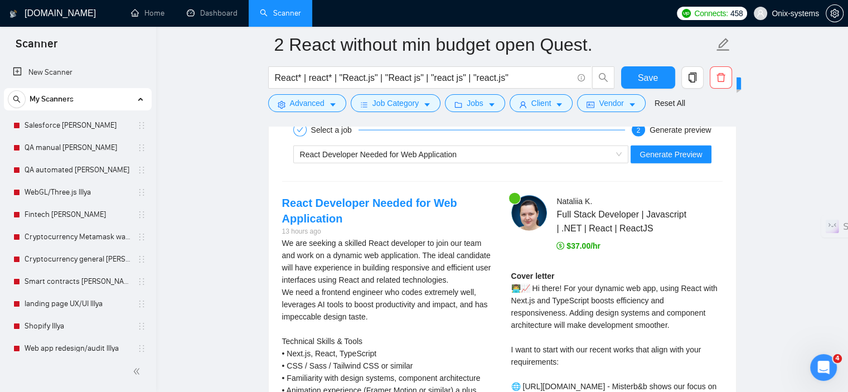
scroll to position [2600, 0]
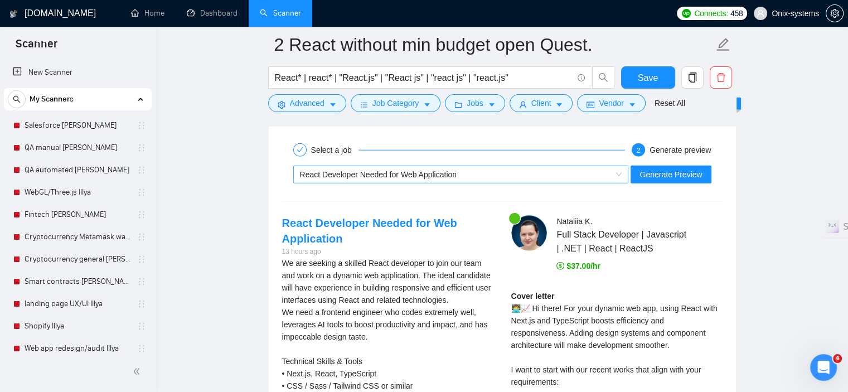
click at [405, 171] on span "React Developer Needed for Web Application" at bounding box center [378, 174] width 157 height 9
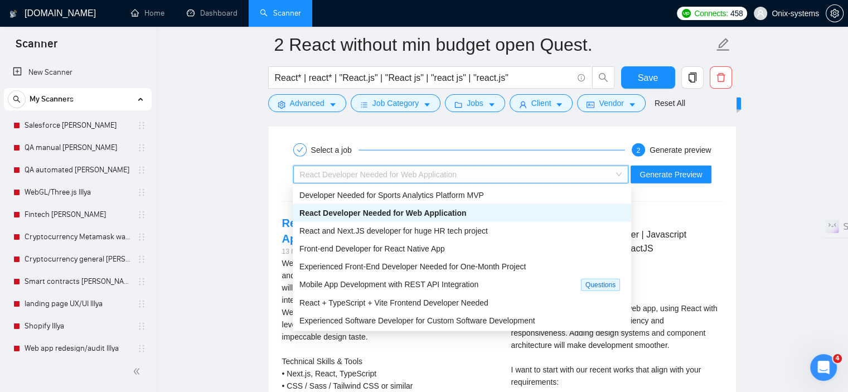
click at [391, 215] on span "React Developer Needed for Web Application" at bounding box center [382, 212] width 167 height 9
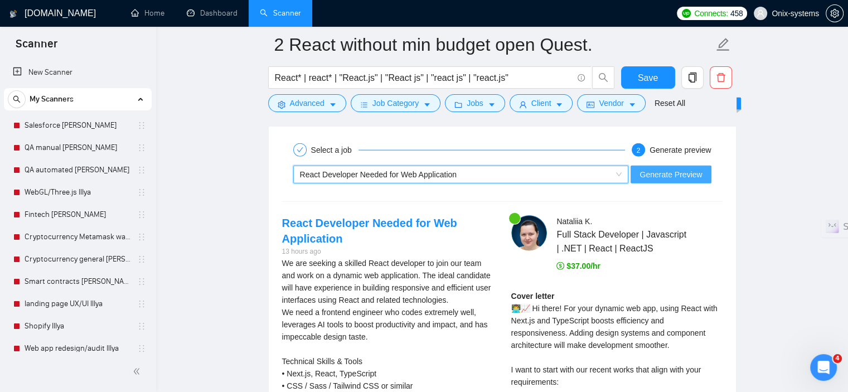
click at [682, 171] on span "Generate Preview" at bounding box center [670, 174] width 62 height 12
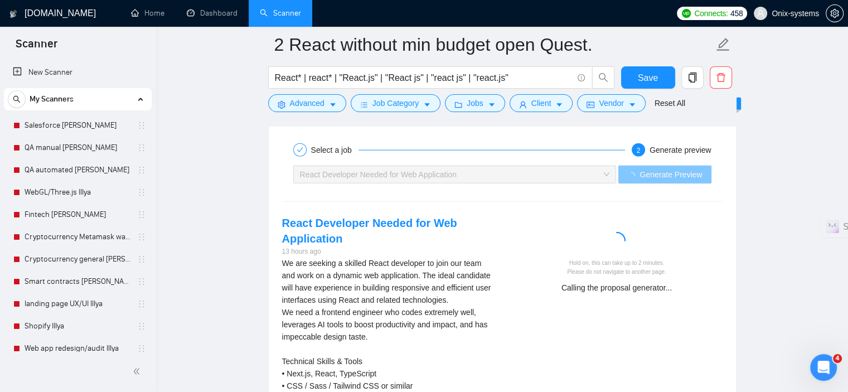
scroll to position [2655, 0]
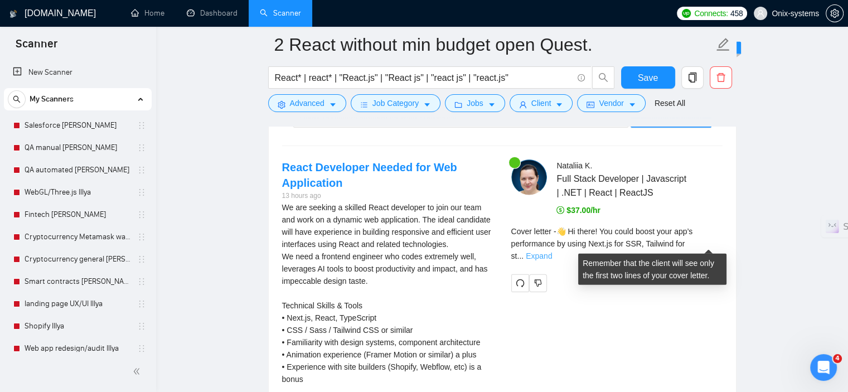
click at [552, 251] on link "Expand" at bounding box center [539, 255] width 26 height 9
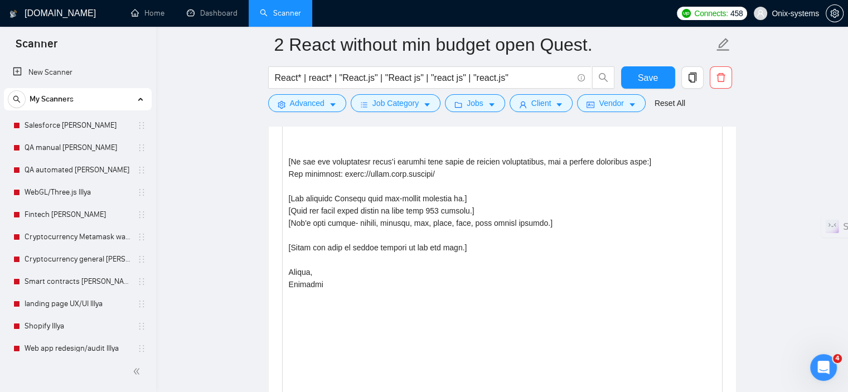
scroll to position [1485, 0]
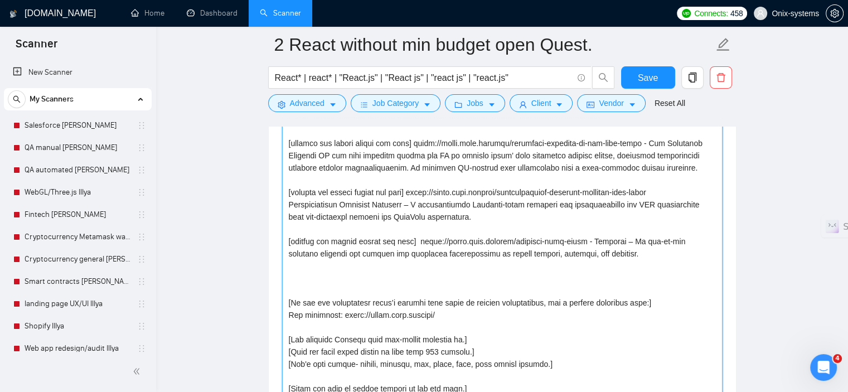
click at [441, 340] on textarea "Cover letter template:" at bounding box center [502, 306] width 440 height 662
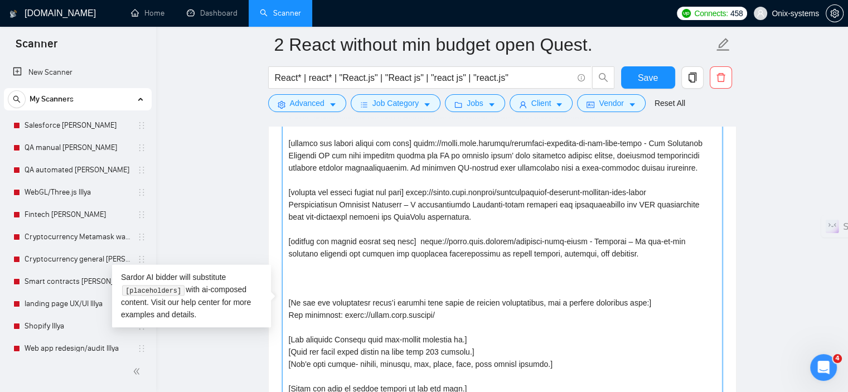
click at [598, 314] on textarea "Cover letter template:" at bounding box center [502, 306] width 440 height 662
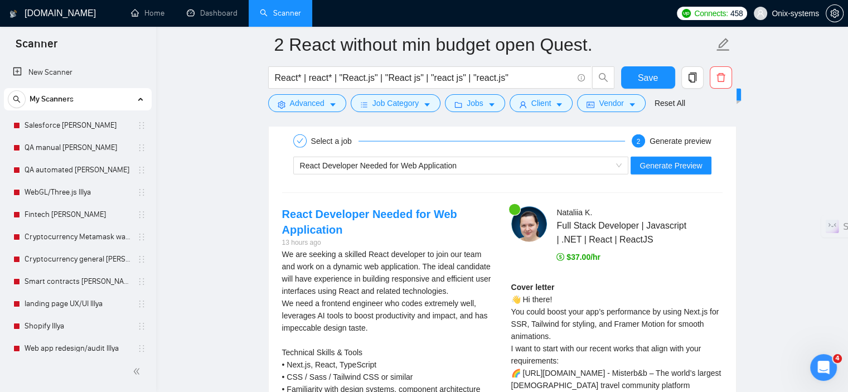
scroll to position [2544, 0]
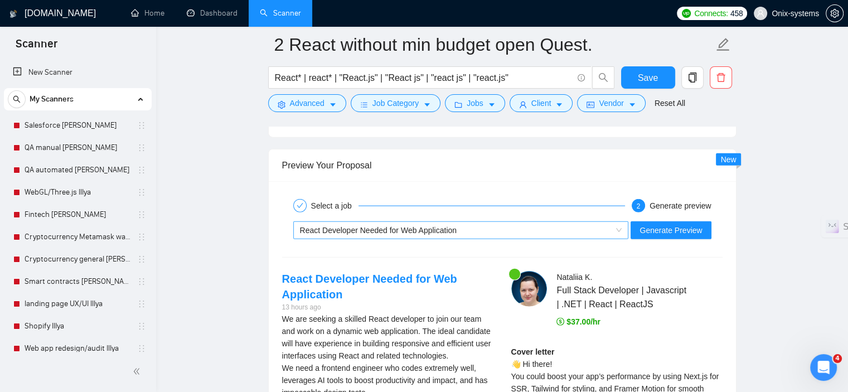
click at [428, 229] on span "React Developer Needed for Web Application" at bounding box center [378, 230] width 157 height 9
type textarea "[include one or two relevant emojis at the start] Hi there! [ Analyze the job p…"
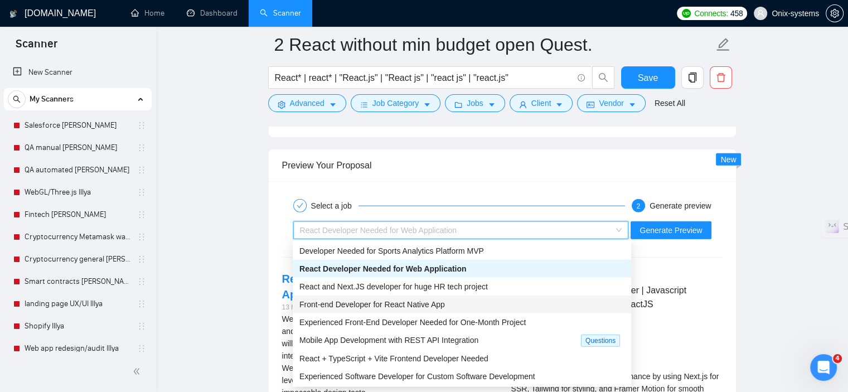
click at [425, 303] on span "Front-end Developer for React Native App" at bounding box center [371, 304] width 145 height 9
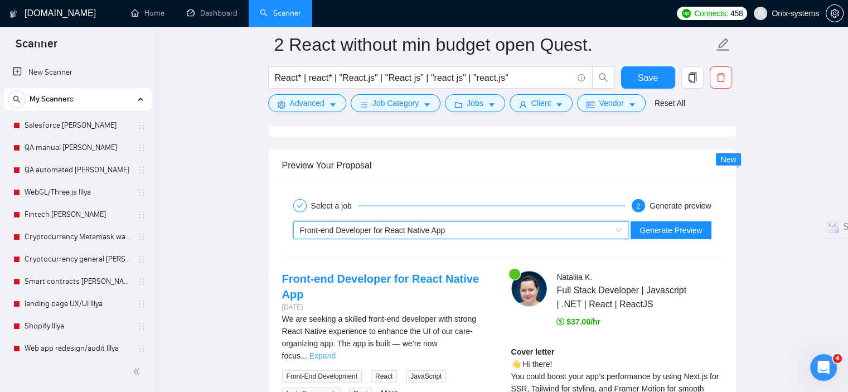
click at [336, 351] on link "Expand" at bounding box center [322, 355] width 26 height 9
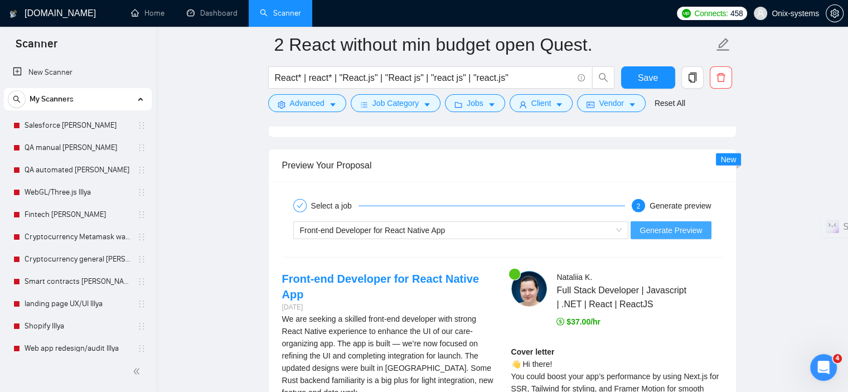
click at [658, 231] on span "Generate Preview" at bounding box center [670, 230] width 62 height 12
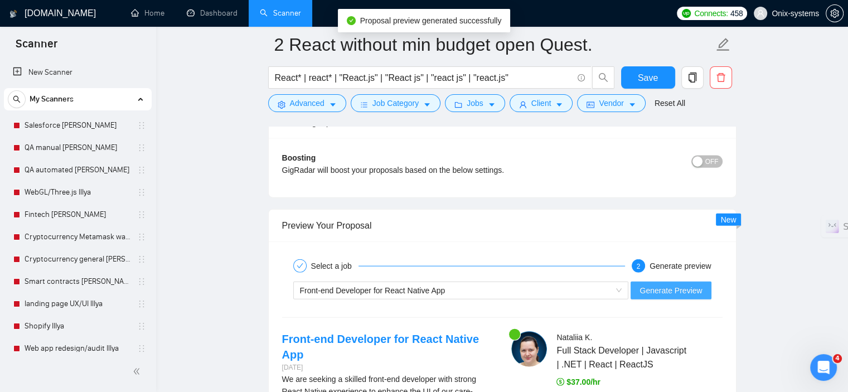
scroll to position [2600, 0]
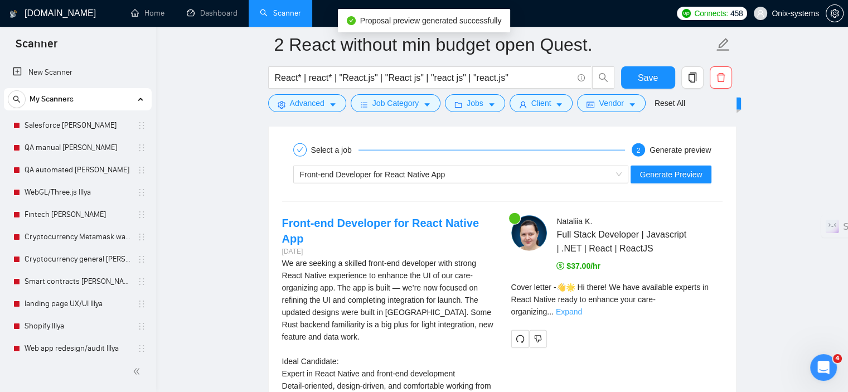
click at [582, 307] on link "Expand" at bounding box center [569, 311] width 26 height 9
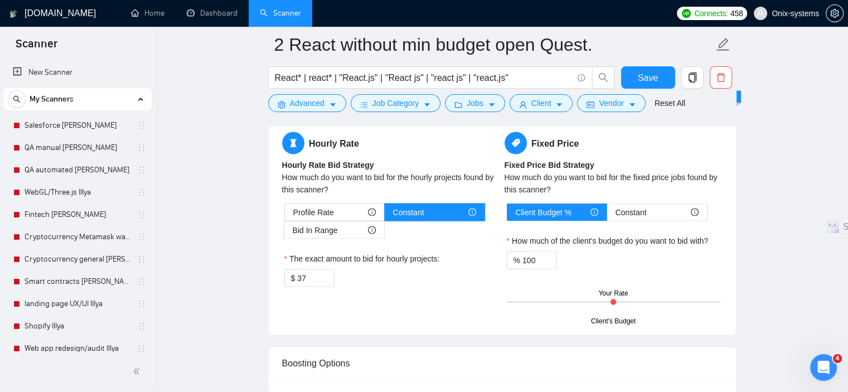
scroll to position [2098, 0]
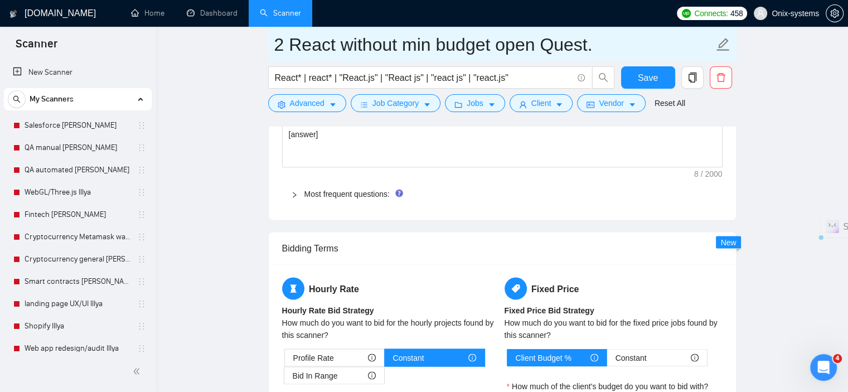
drag, startPoint x: 602, startPoint y: 41, endPoint x: 271, endPoint y: 24, distance: 331.0
click at [274, 43] on input "2 React without min budget open Quest." at bounding box center [493, 45] width 439 height 28
drag, startPoint x: 274, startPoint y: 43, endPoint x: 326, endPoint y: 50, distance: 52.3
click at [326, 50] on input "2 React without min budget open Quest." at bounding box center [493, 45] width 439 height 28
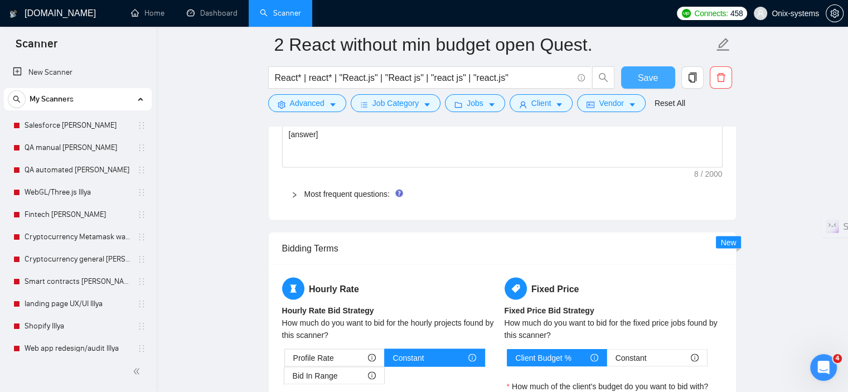
click at [645, 77] on span "Save" at bounding box center [648, 78] width 20 height 14
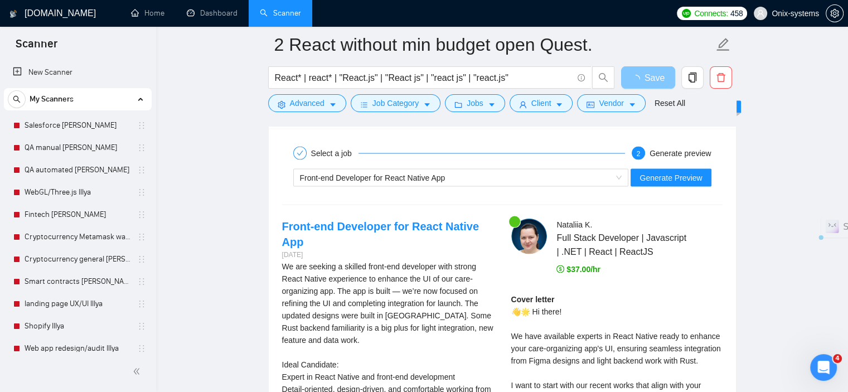
scroll to position [2154, 0]
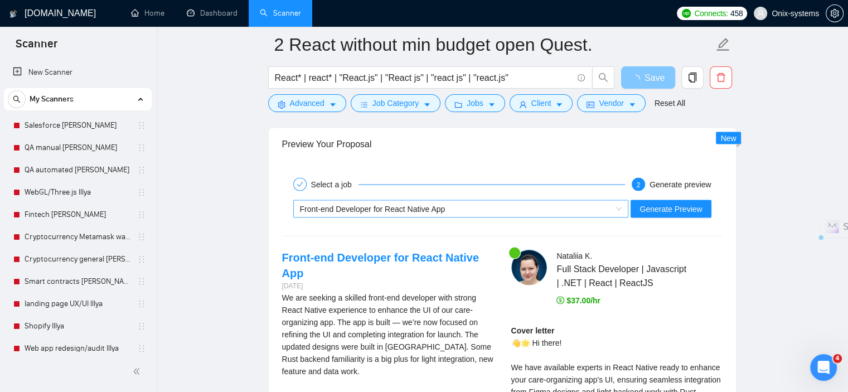
click at [539, 211] on div "Front-end Developer for React Native App" at bounding box center [456, 209] width 312 height 17
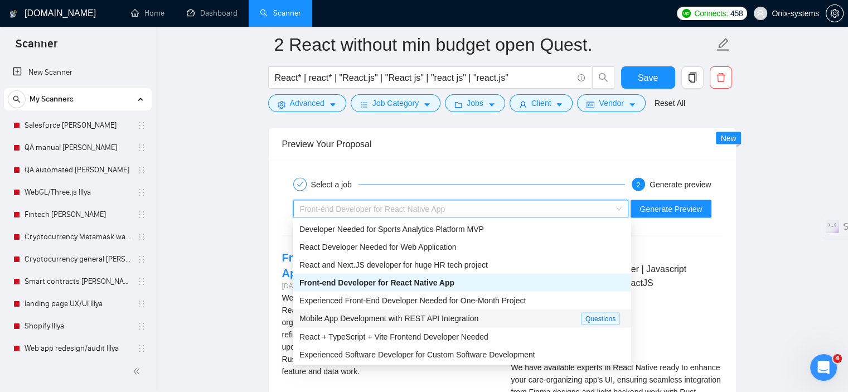
click at [453, 314] on span "Mobile App Development with REST API Integration" at bounding box center [388, 318] width 179 height 9
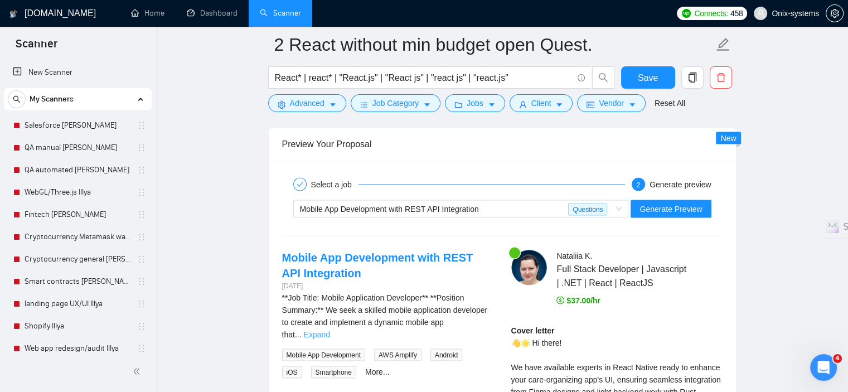
click at [330, 330] on link "Expand" at bounding box center [317, 334] width 26 height 9
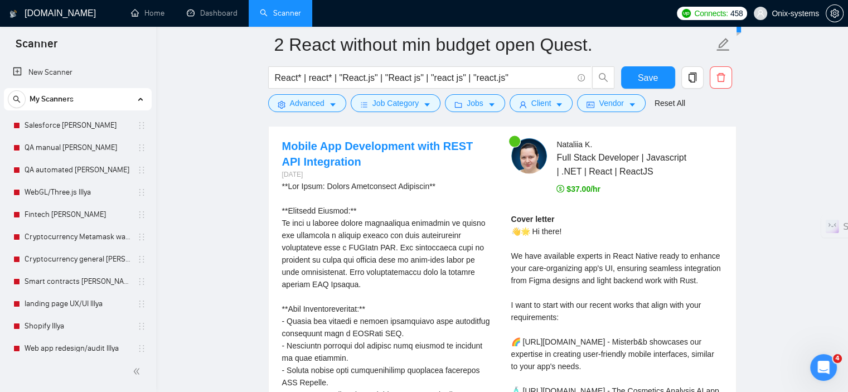
scroll to position [2236, 0]
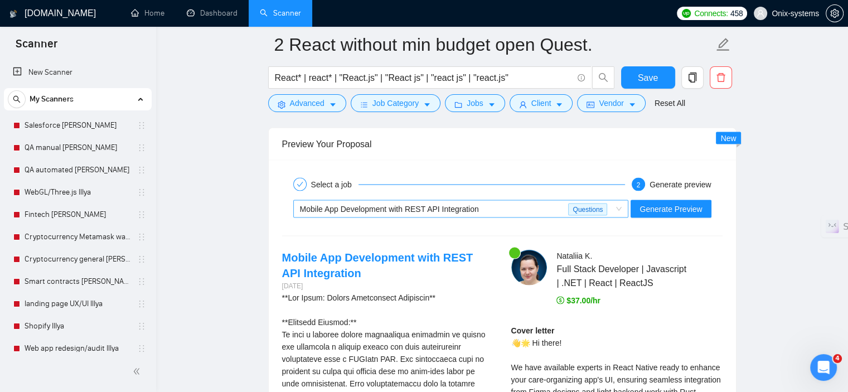
click at [423, 211] on div "Mobile App Development with REST API Integration" at bounding box center [434, 209] width 269 height 17
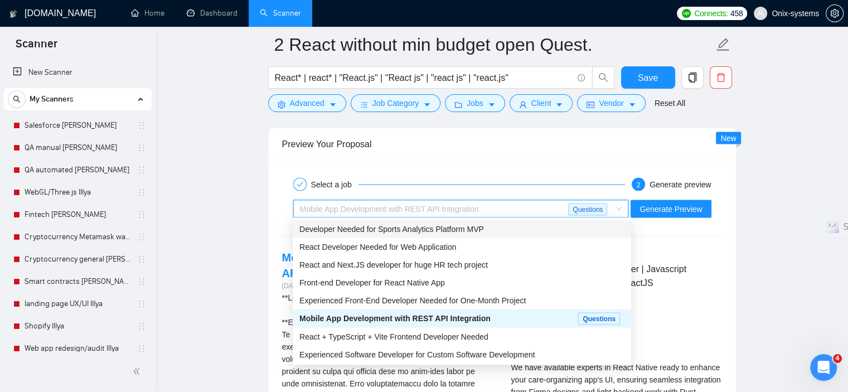
click at [421, 230] on span "Developer Needed for Sports Analytics Platform MVP" at bounding box center [391, 229] width 185 height 9
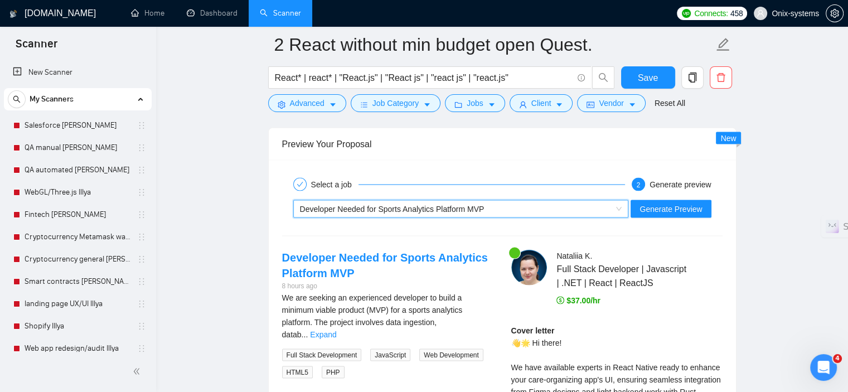
click at [336, 330] on link "Expand" at bounding box center [323, 334] width 26 height 9
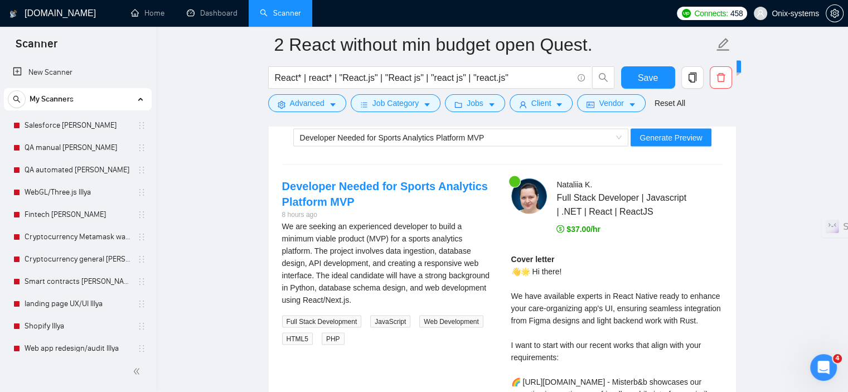
scroll to position [2210, 0]
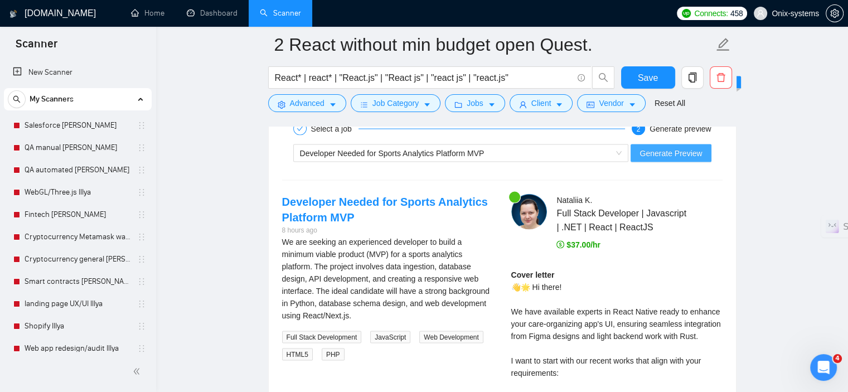
click at [678, 149] on span "Generate Preview" at bounding box center [670, 153] width 62 height 12
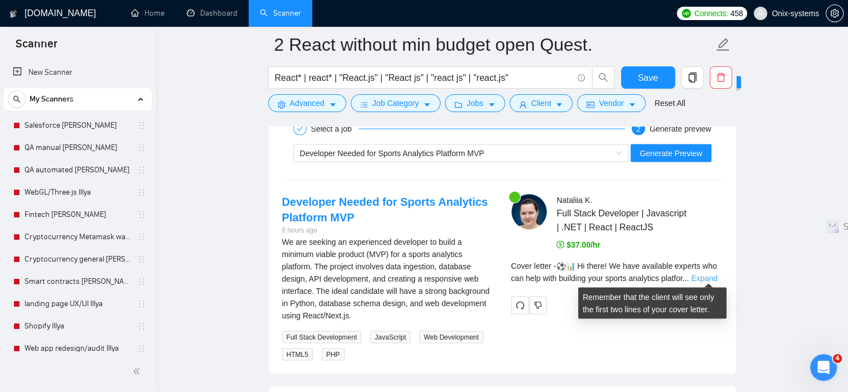
click at [705, 274] on link "Expand" at bounding box center [704, 278] width 26 height 9
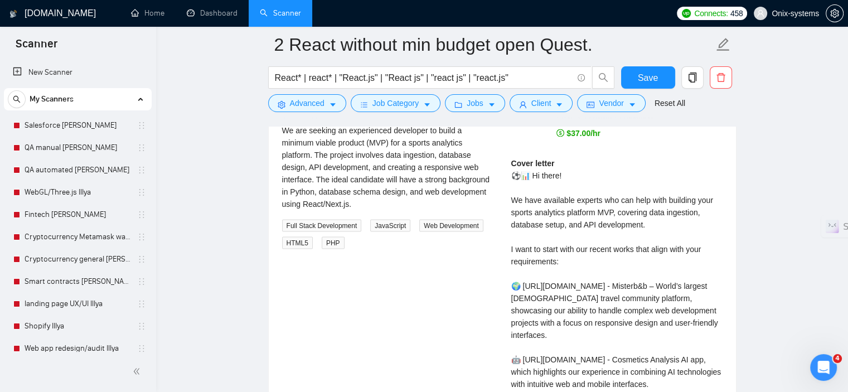
scroll to position [2154, 0]
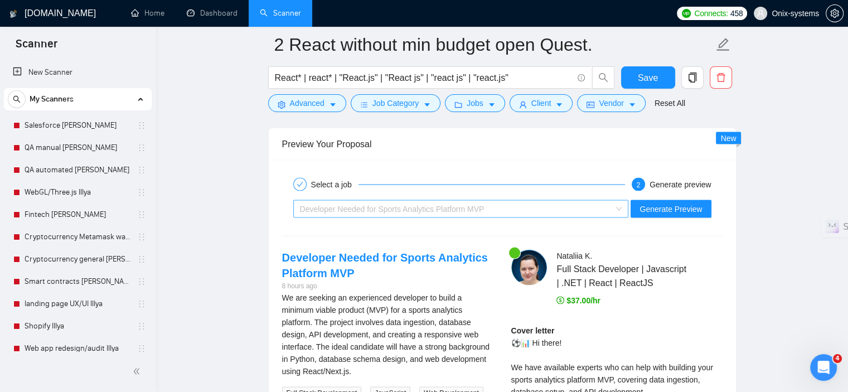
click at [379, 205] on span "Developer Needed for Sports Analytics Platform MVP" at bounding box center [392, 209] width 185 height 9
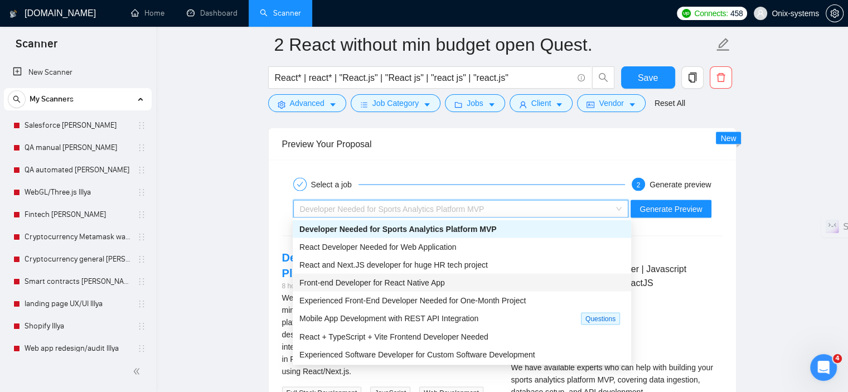
scroll to position [36, 0]
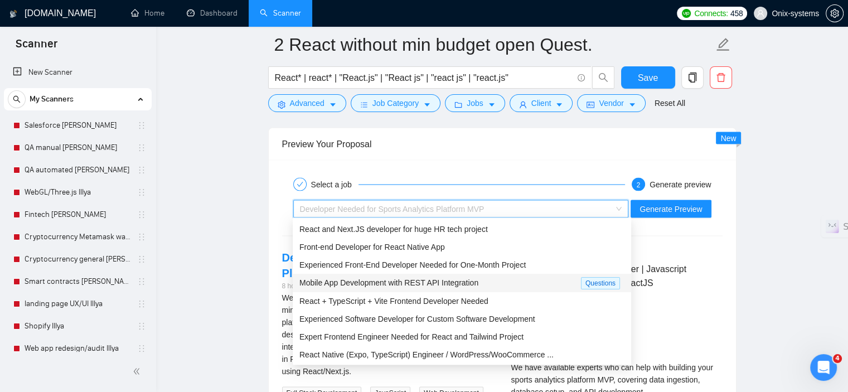
click at [435, 283] on span "Mobile App Development with REST API Integration" at bounding box center [388, 282] width 179 height 9
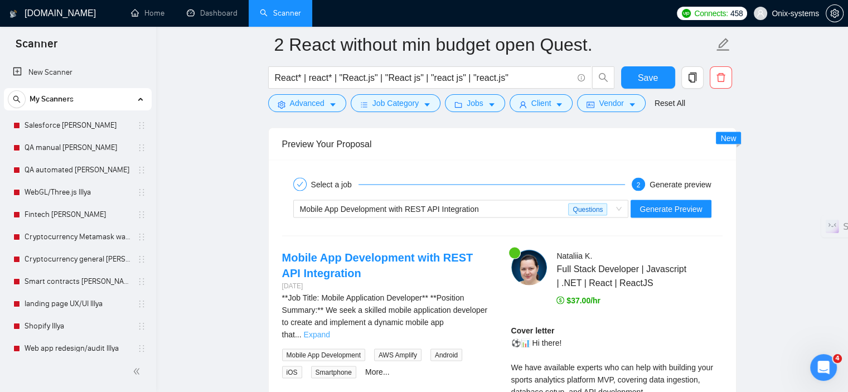
click at [330, 330] on link "Expand" at bounding box center [317, 334] width 26 height 9
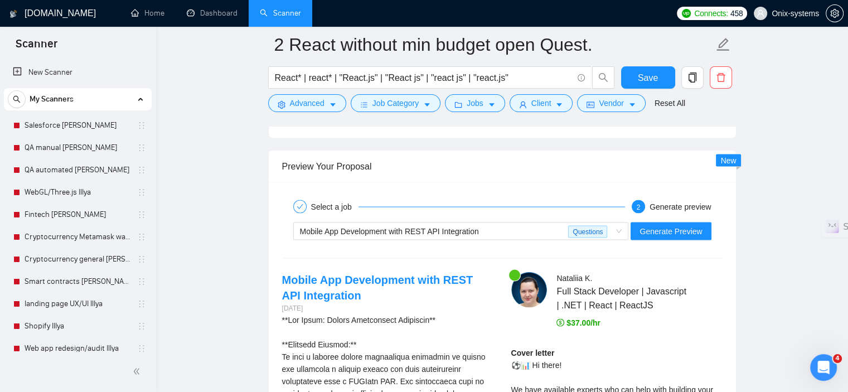
scroll to position [2098, 0]
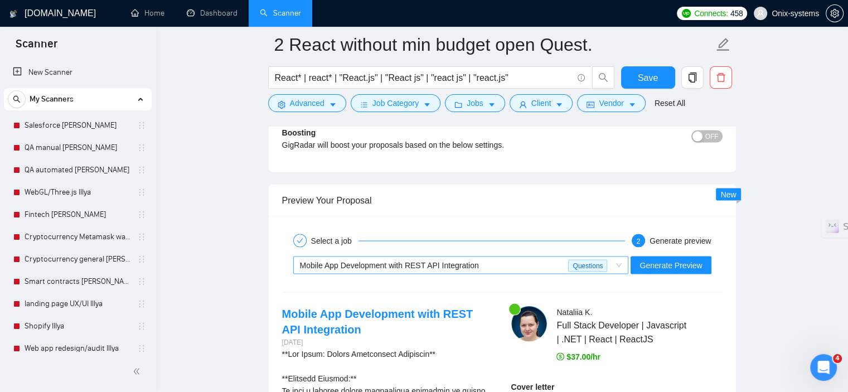
click at [424, 260] on span "Mobile App Development with REST API Integration" at bounding box center [389, 264] width 179 height 9
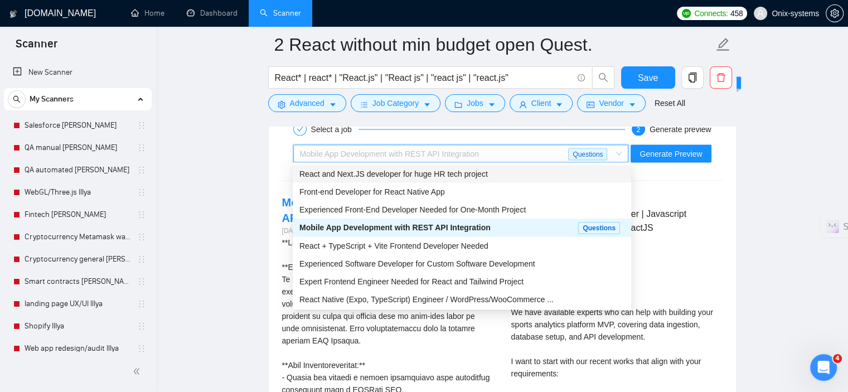
scroll to position [2210, 0]
click at [463, 281] on span "Expert Frontend Engineer Needed for React and Tailwind Project" at bounding box center [411, 280] width 224 height 9
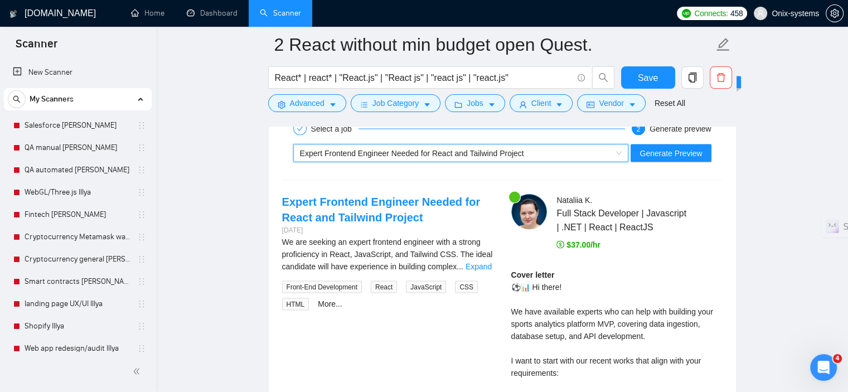
click at [423, 154] on span "Expert Frontend Engineer Needed for React and Tailwind Project" at bounding box center [412, 153] width 224 height 9
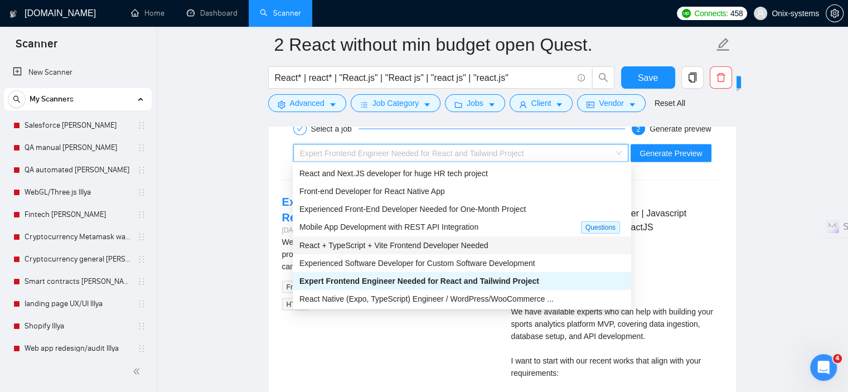
click at [359, 242] on span "React + TypeScript + Vite Frontend Developer Needed" at bounding box center [393, 245] width 189 height 9
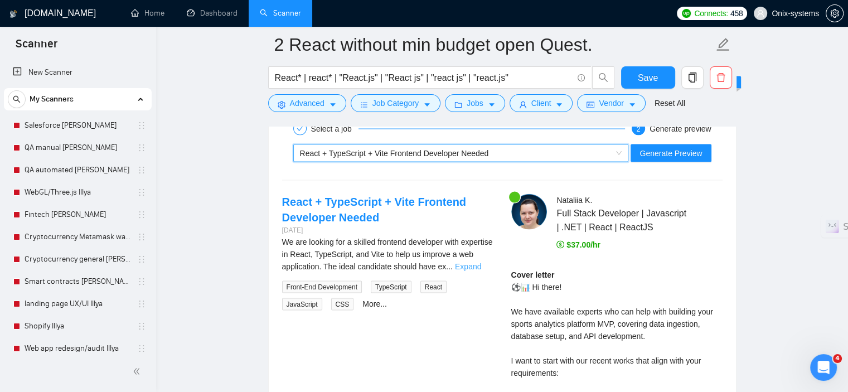
click at [481, 262] on link "Expand" at bounding box center [468, 266] width 26 height 9
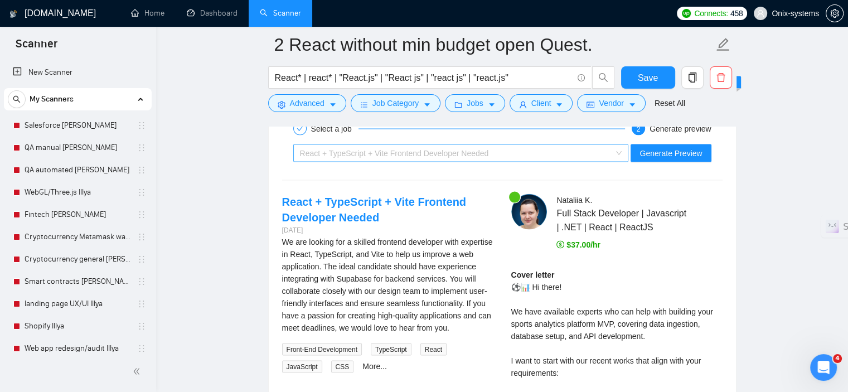
click at [393, 145] on div "React + TypeScript + Vite Frontend Developer Needed" at bounding box center [456, 153] width 312 height 17
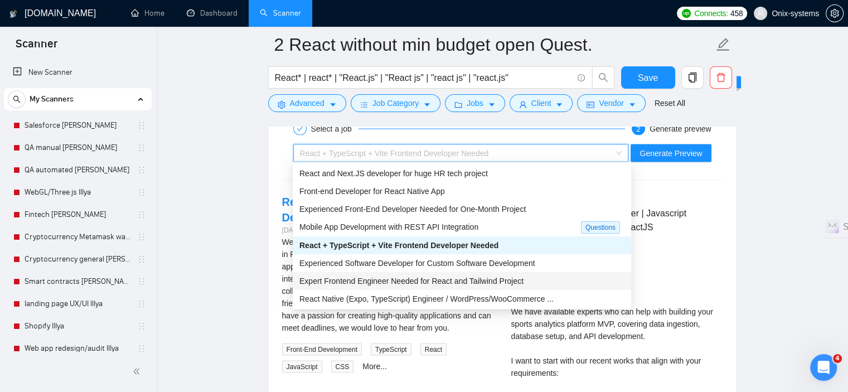
click at [385, 285] on span "Expert Frontend Engineer Needed for React and Tailwind Project" at bounding box center [411, 280] width 224 height 9
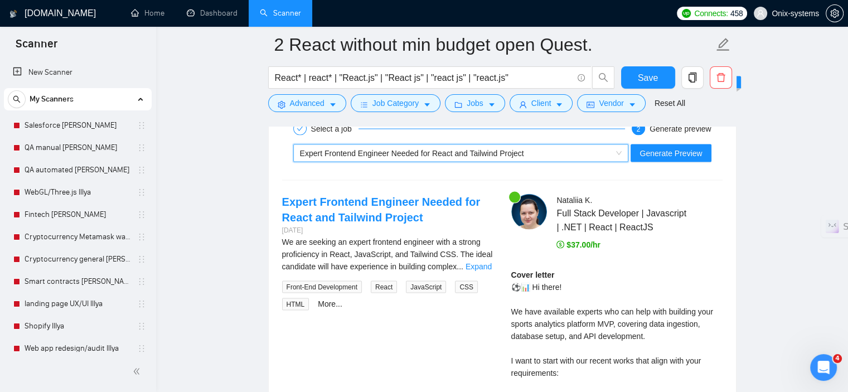
click at [400, 149] on span "Expert Frontend Engineer Needed for React and Tailwind Project" at bounding box center [412, 153] width 224 height 9
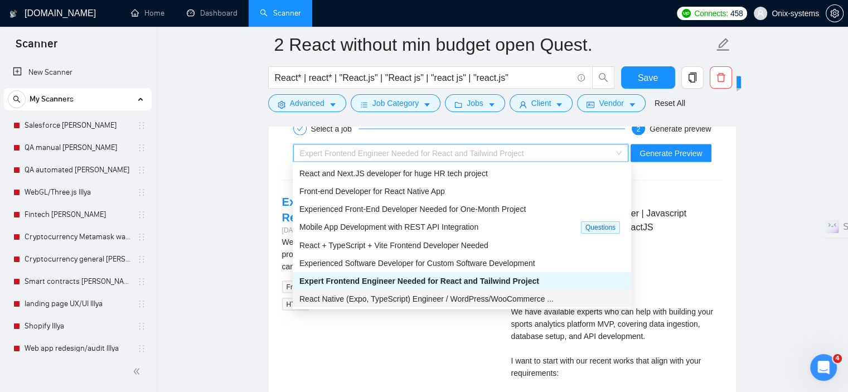
click at [365, 301] on span "React Native (Expo, TypeScript) Engineer / WordPress/WooCommerce ..." at bounding box center [426, 298] width 254 height 9
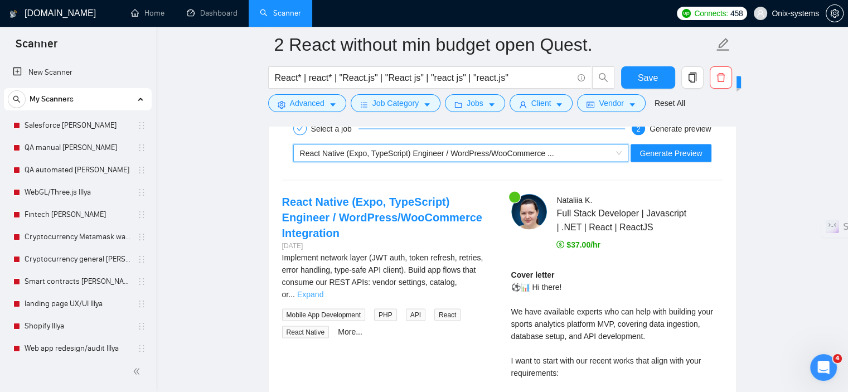
click at [323, 290] on link "Expand" at bounding box center [310, 294] width 26 height 9
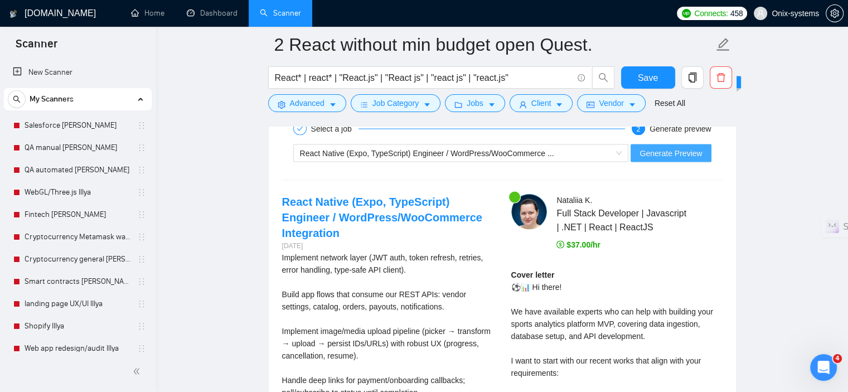
click at [671, 152] on span "Generate Preview" at bounding box center [670, 153] width 62 height 12
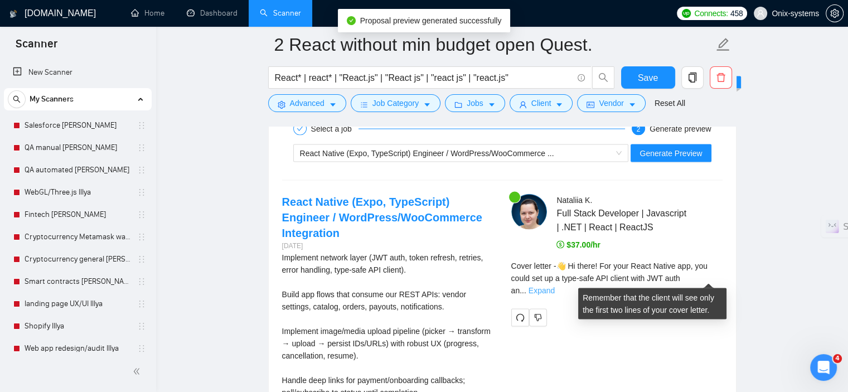
click at [555, 286] on link "Expand" at bounding box center [541, 290] width 26 height 9
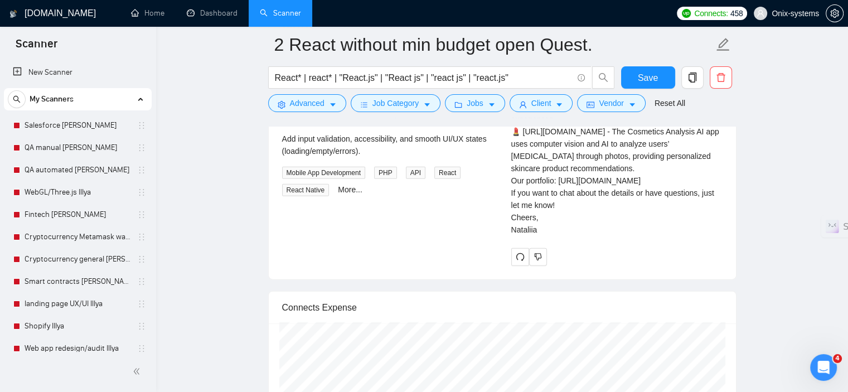
scroll to position [2488, 0]
click at [643, 75] on span "Save" at bounding box center [648, 78] width 20 height 14
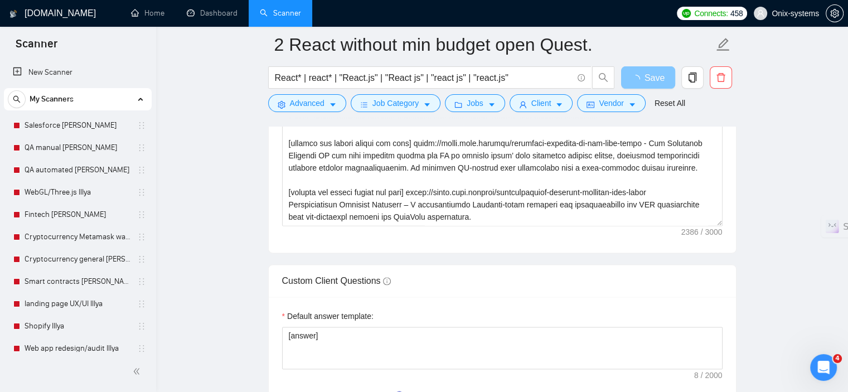
scroll to position [1206, 0]
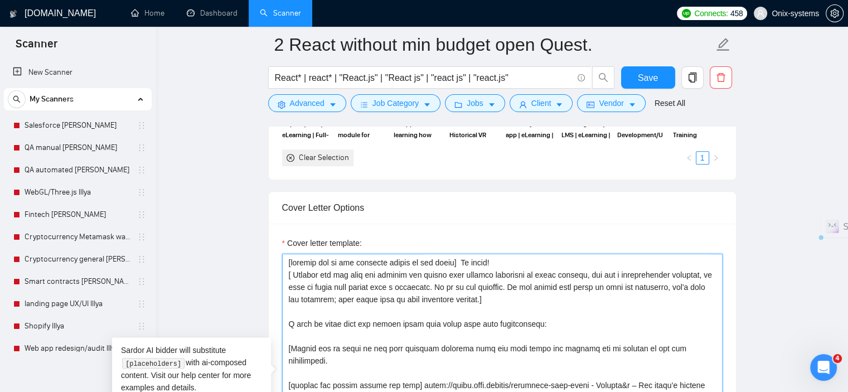
drag, startPoint x: 491, startPoint y: 298, endPoint x: 285, endPoint y: 274, distance: 207.7
click at [285, 274] on textarea "Cover letter template:" at bounding box center [502, 379] width 440 height 251
click at [584, 216] on div "Cover Letter Options" at bounding box center [502, 208] width 440 height 32
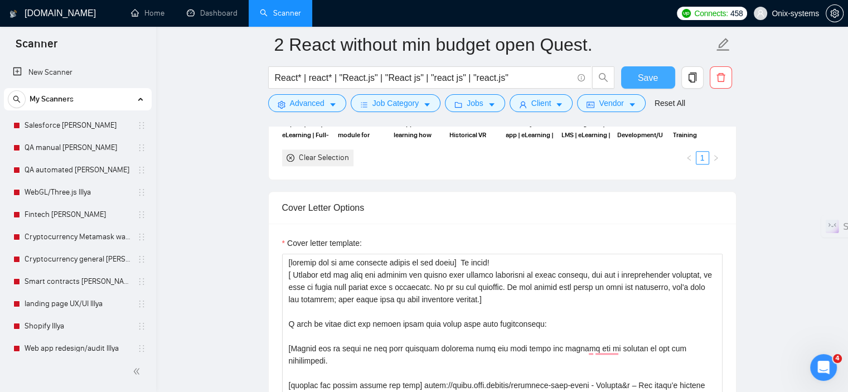
click at [645, 77] on span "Save" at bounding box center [648, 78] width 20 height 14
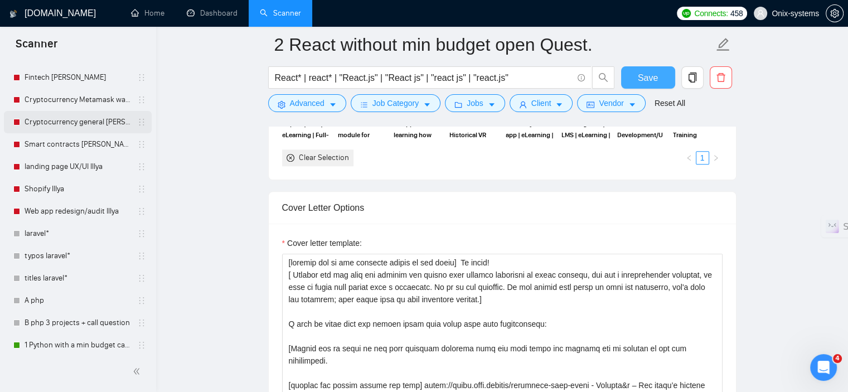
scroll to position [253, 0]
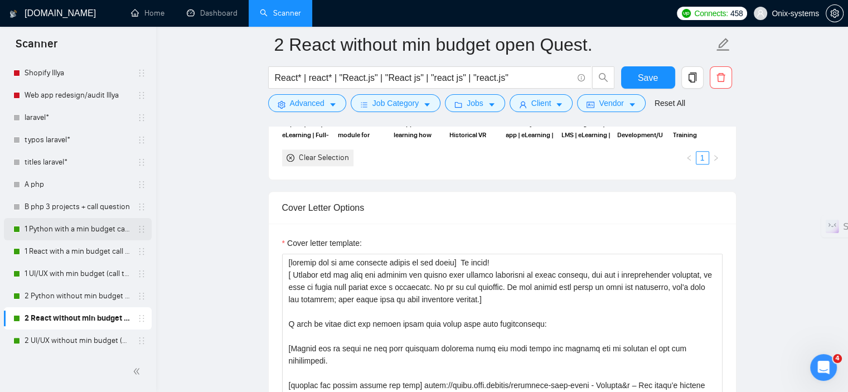
click at [63, 229] on link "1 Python with a min budget call to act" at bounding box center [78, 229] width 106 height 22
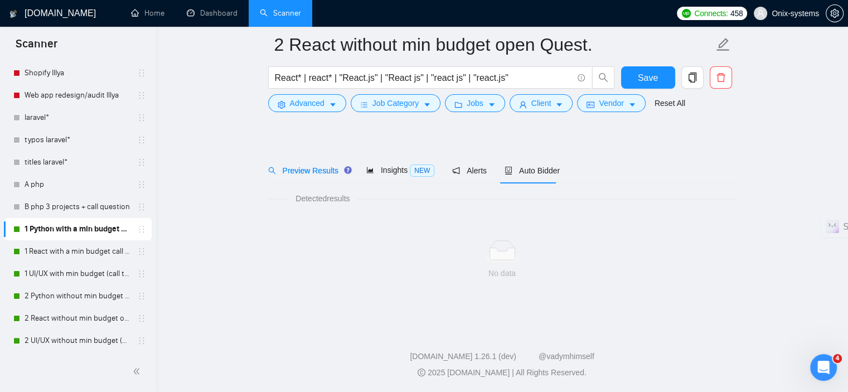
scroll to position [15, 0]
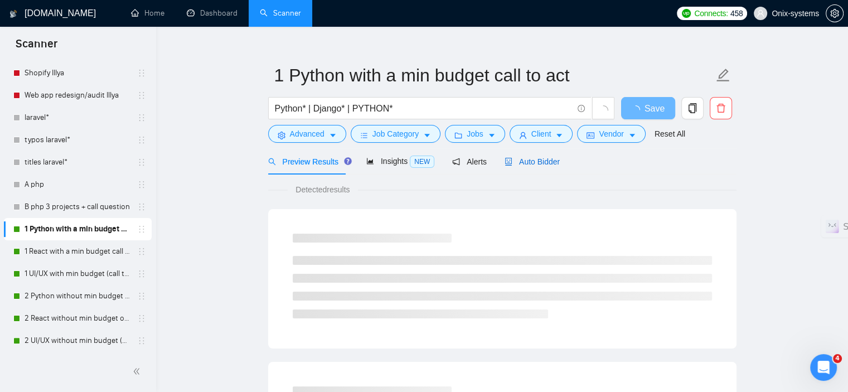
click at [519, 162] on span "Auto Bidder" at bounding box center [531, 161] width 55 height 9
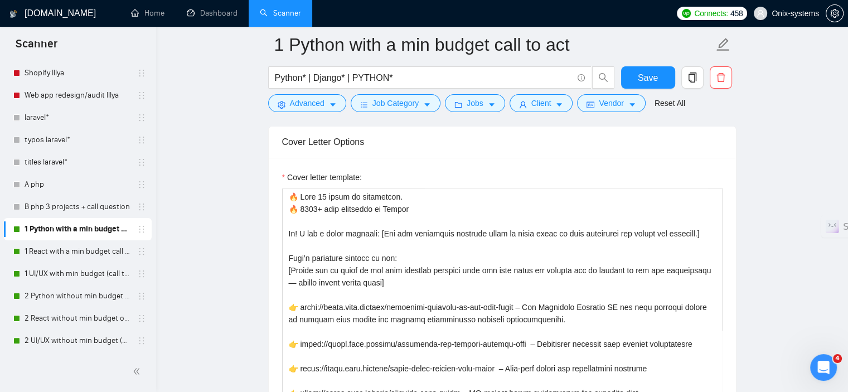
scroll to position [1297, 0]
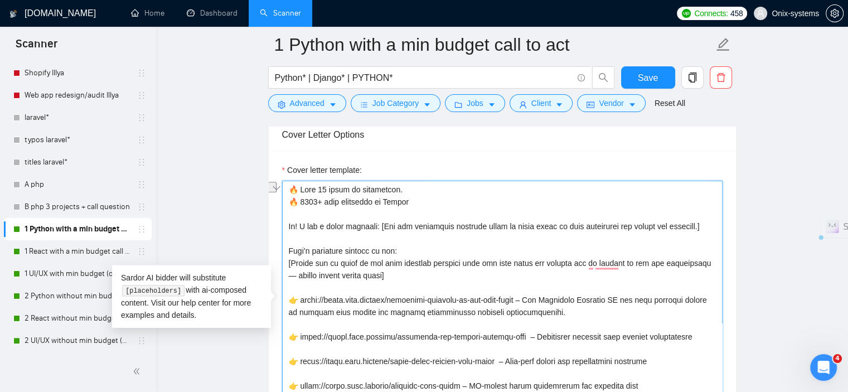
drag, startPoint x: 707, startPoint y: 224, endPoint x: 300, endPoint y: 222, distance: 407.5
click at [300, 222] on textarea "Cover letter template:" at bounding box center [502, 306] width 440 height 251
paste textarea "[ Analyze the job post and provide the client with several solutions to their p…"
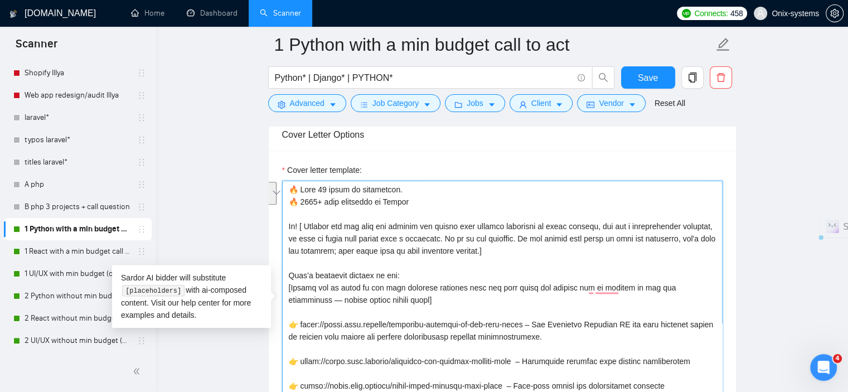
drag, startPoint x: 427, startPoint y: 200, endPoint x: 277, endPoint y: 191, distance: 150.2
click at [277, 191] on div "Cover letter template:" at bounding box center [502, 304] width 467 height 308
click at [361, 208] on textarea "Cover letter template:" at bounding box center [502, 306] width 440 height 251
click at [285, 189] on div "Cover Letter Options Cover letter template:" at bounding box center [502, 288] width 468 height 341
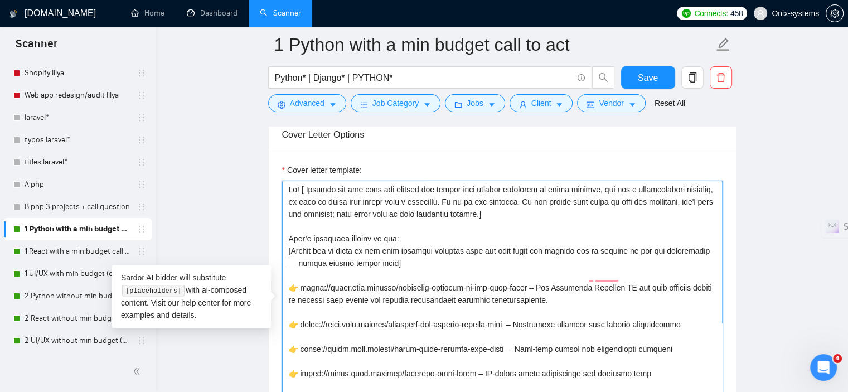
click at [288, 202] on textarea "Cover letter template:" at bounding box center [502, 306] width 440 height 251
type textarea "Hi! [ Analyze the job post and provide the client with several solutions to the…"
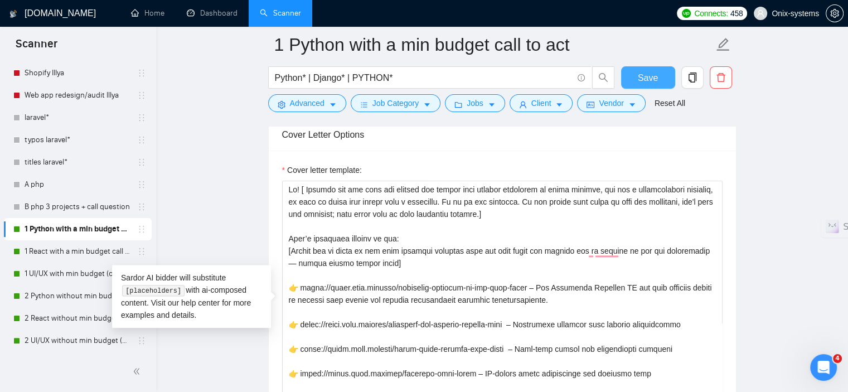
click at [647, 70] on button "Save" at bounding box center [648, 77] width 54 height 22
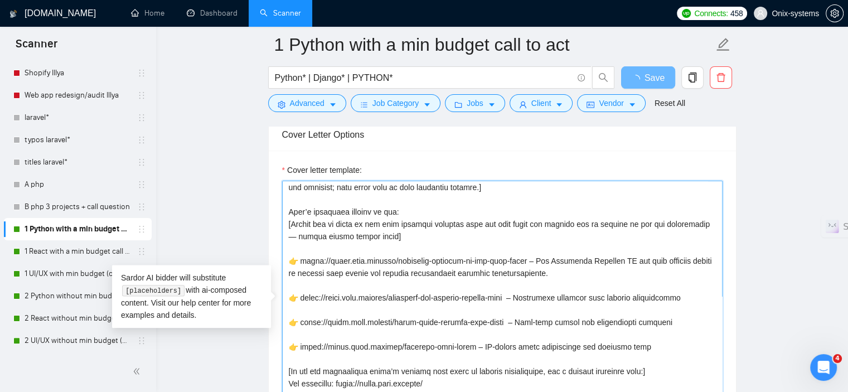
scroll to position [0, 0]
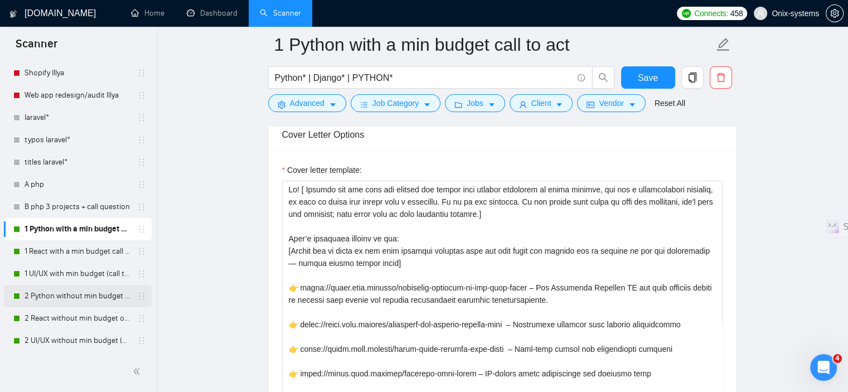
click at [59, 300] on link "2 Python without min budget with open Quest." at bounding box center [78, 296] width 106 height 22
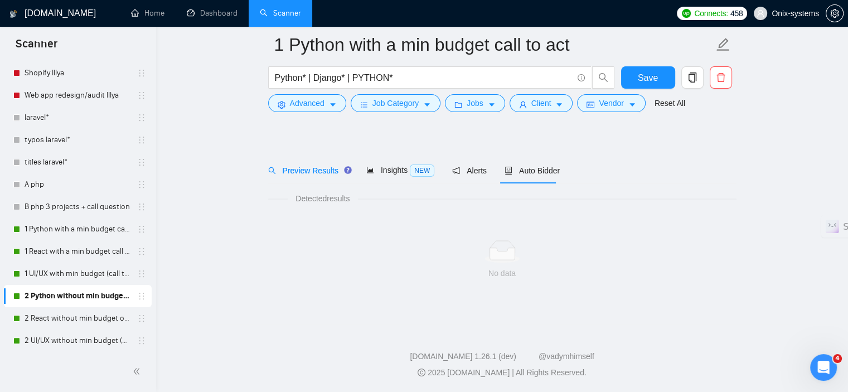
scroll to position [15, 0]
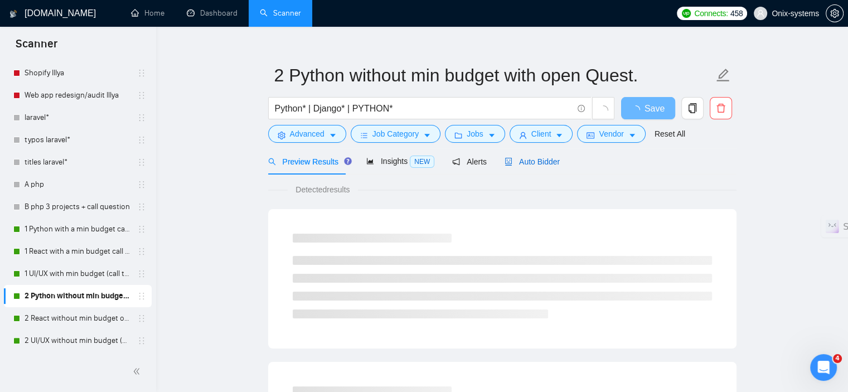
drag, startPoint x: 541, startPoint y: 164, endPoint x: 575, endPoint y: 166, distance: 33.5
click at [542, 166] on span "Auto Bidder" at bounding box center [531, 161] width 55 height 9
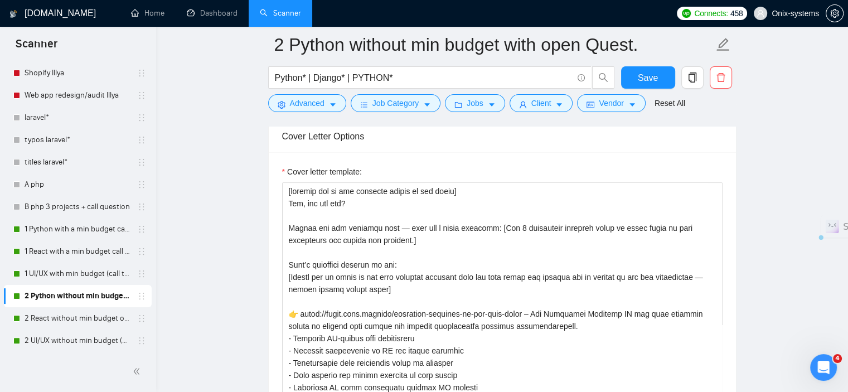
scroll to position [1297, 0]
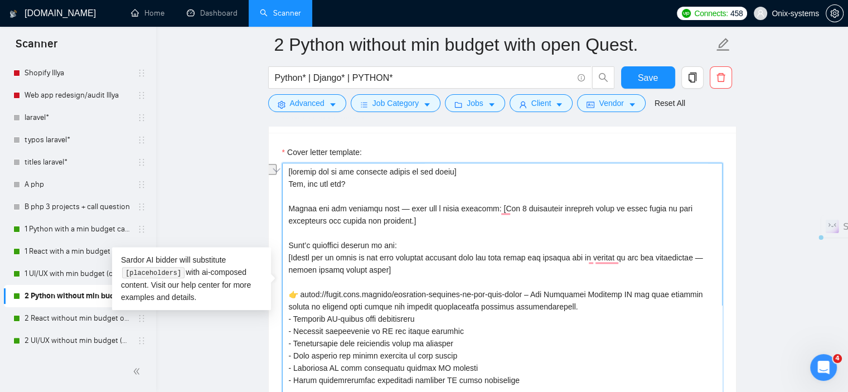
drag, startPoint x: 288, startPoint y: 181, endPoint x: 415, endPoint y: 194, distance: 127.8
click at [415, 194] on textarea "Cover letter template:" at bounding box center [502, 288] width 440 height 251
drag, startPoint x: 351, startPoint y: 182, endPoint x: 305, endPoint y: 183, distance: 45.7
click at [305, 183] on textarea "Cover letter template:" at bounding box center [502, 288] width 440 height 251
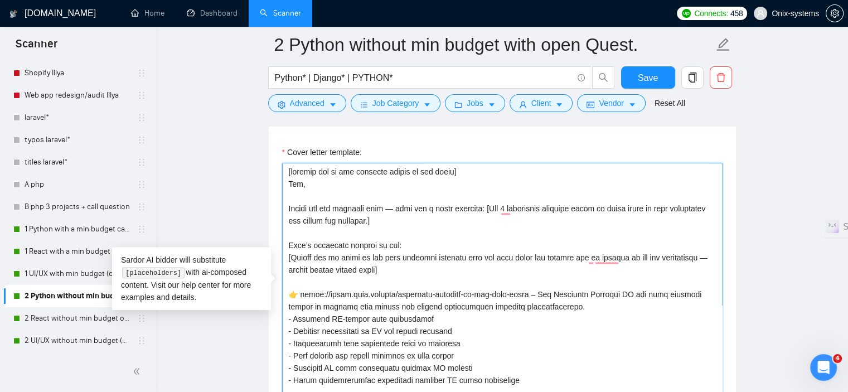
click at [285, 204] on textarea "Cover letter template:" at bounding box center [502, 288] width 440 height 251
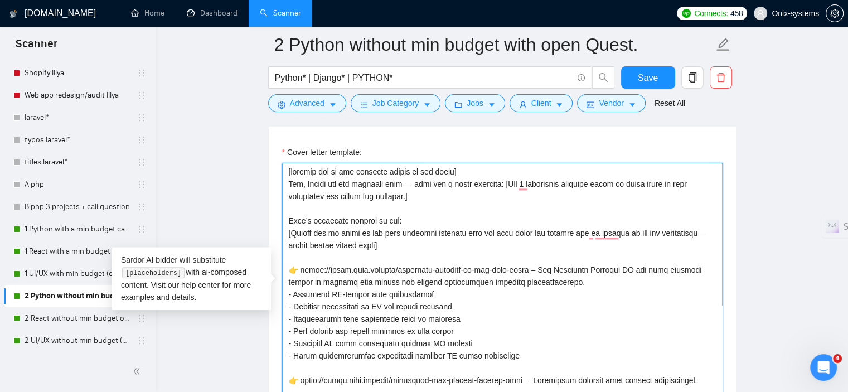
click at [502, 182] on textarea "Cover letter template:" at bounding box center [502, 288] width 440 height 251
drag, startPoint x: 499, startPoint y: 182, endPoint x: 505, endPoint y: 200, distance: 18.7
click at [505, 200] on textarea "Cover letter template:" at bounding box center [502, 288] width 440 height 251
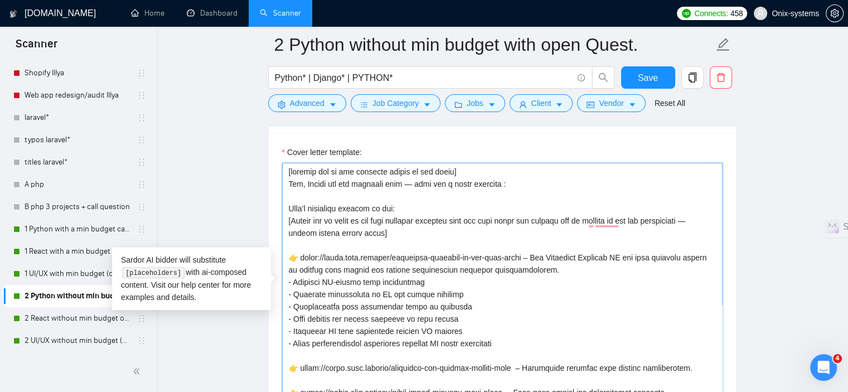
paste textarea "[ Analyze the job post and provide the client with several solutions to their p…"
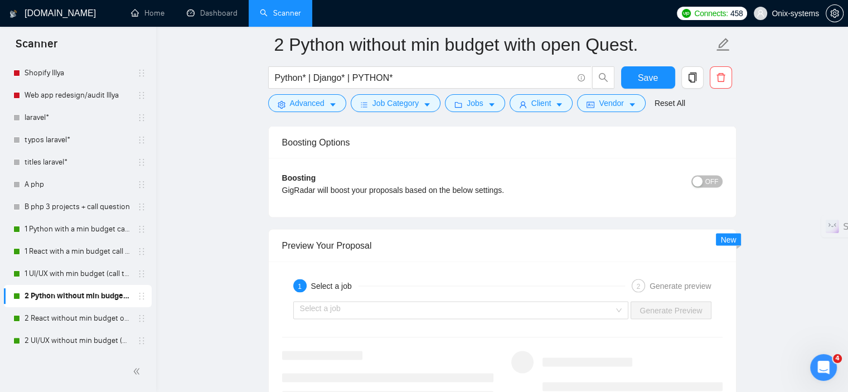
scroll to position [2189, 0]
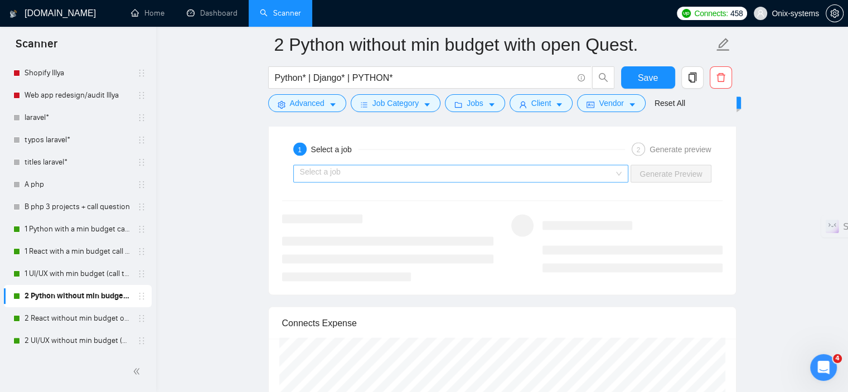
click at [457, 173] on input "search" at bounding box center [457, 174] width 314 height 17
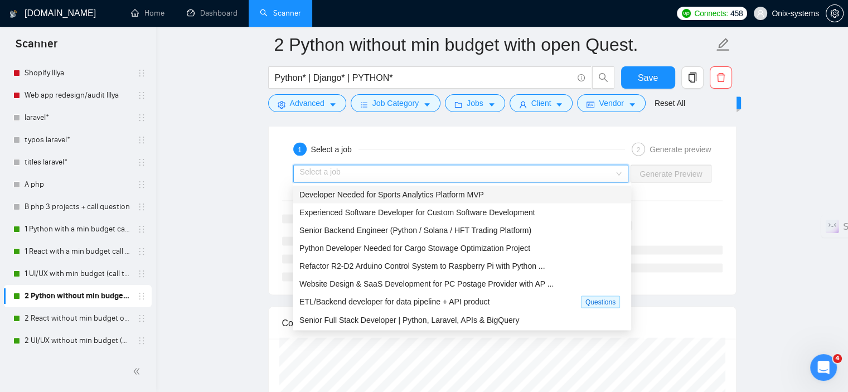
click at [415, 195] on span "Developer Needed for Sports Analytics Platform MVP" at bounding box center [391, 194] width 185 height 9
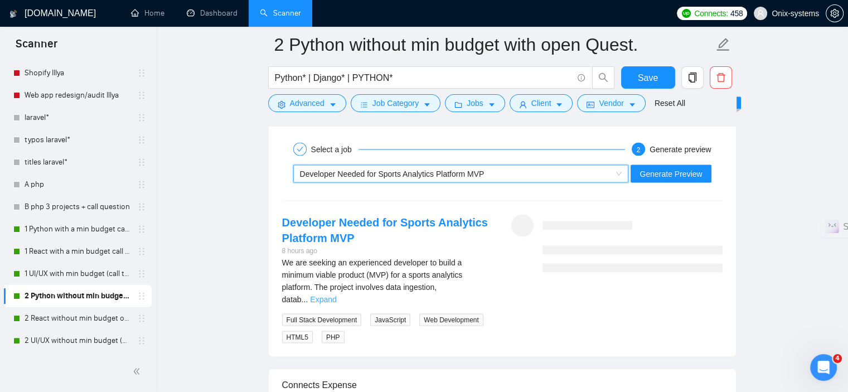
click at [336, 295] on link "Expand" at bounding box center [323, 299] width 26 height 9
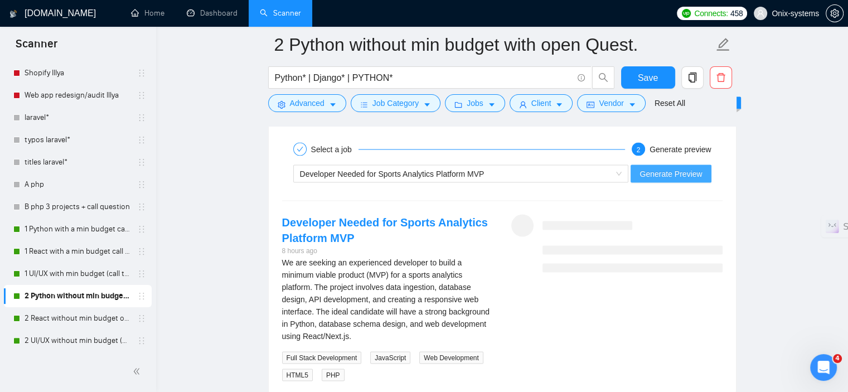
click at [680, 173] on span "Generate Preview" at bounding box center [670, 174] width 62 height 12
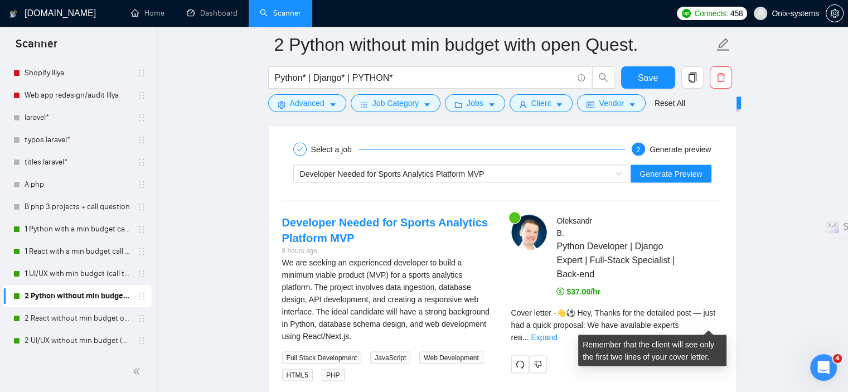
click at [713, 314] on span "Cover letter - 👋⚽ Hey, Thanks for the detailed post — just had a quick proposal…" at bounding box center [613, 324] width 205 height 33
click at [557, 333] on link "Expand" at bounding box center [544, 337] width 26 height 9
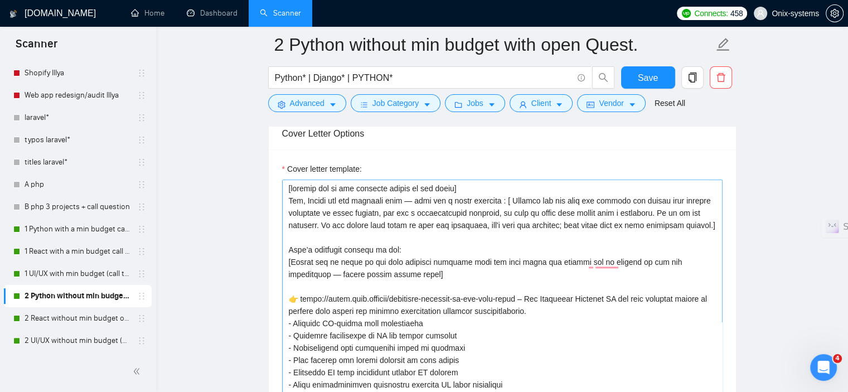
scroll to position [1241, 0]
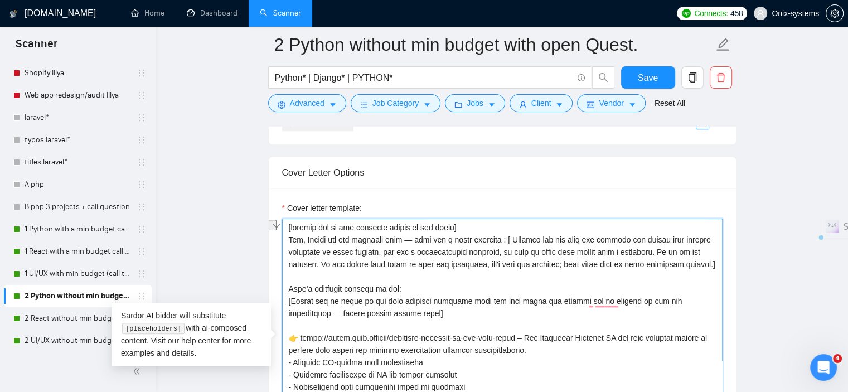
drag, startPoint x: 505, startPoint y: 239, endPoint x: 415, endPoint y: 241, distance: 90.3
click at [415, 241] on textarea "Cover letter template:" at bounding box center [502, 344] width 440 height 251
type textarea "[include one or two relevant emojis at the start] Hey, Thanks for the detailed …"
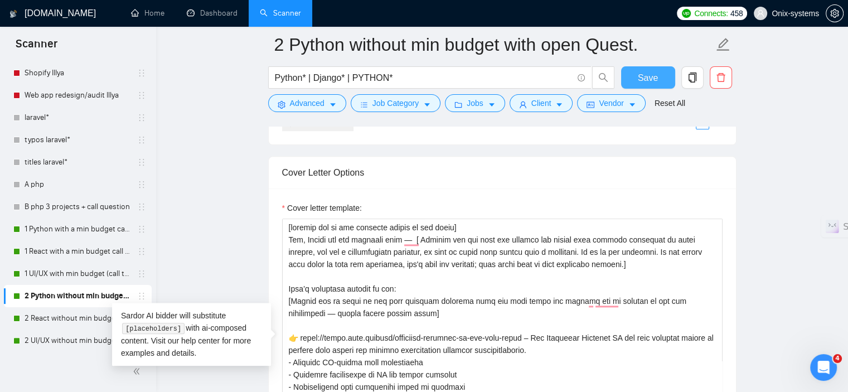
click at [640, 76] on span "Save" at bounding box center [648, 78] width 20 height 14
